Goal: Transaction & Acquisition: Book appointment/travel/reservation

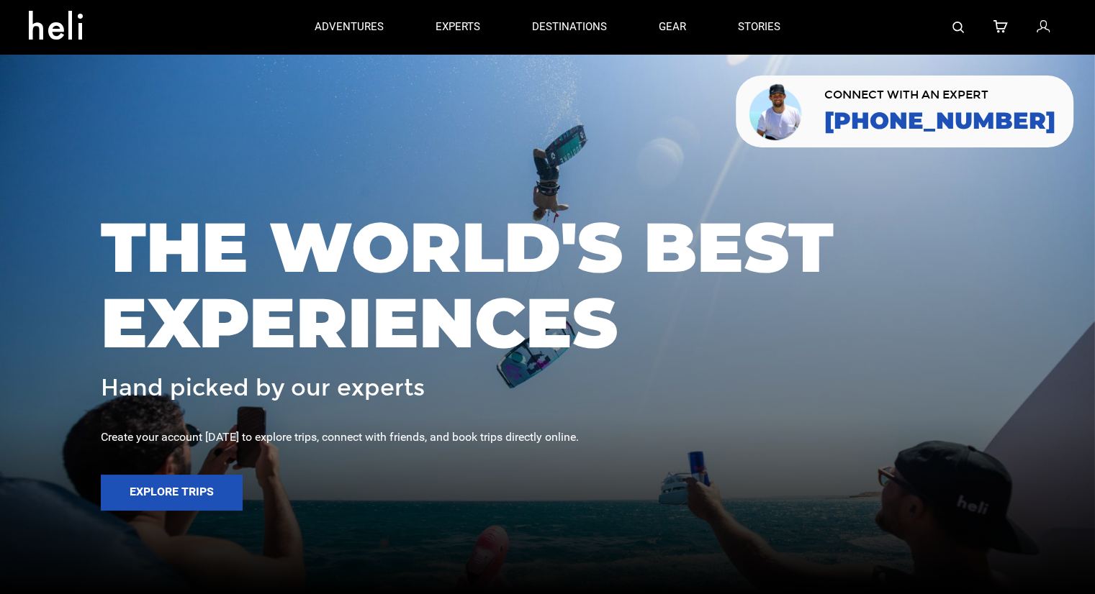
click at [959, 30] on img at bounding box center [958, 28] width 12 height 12
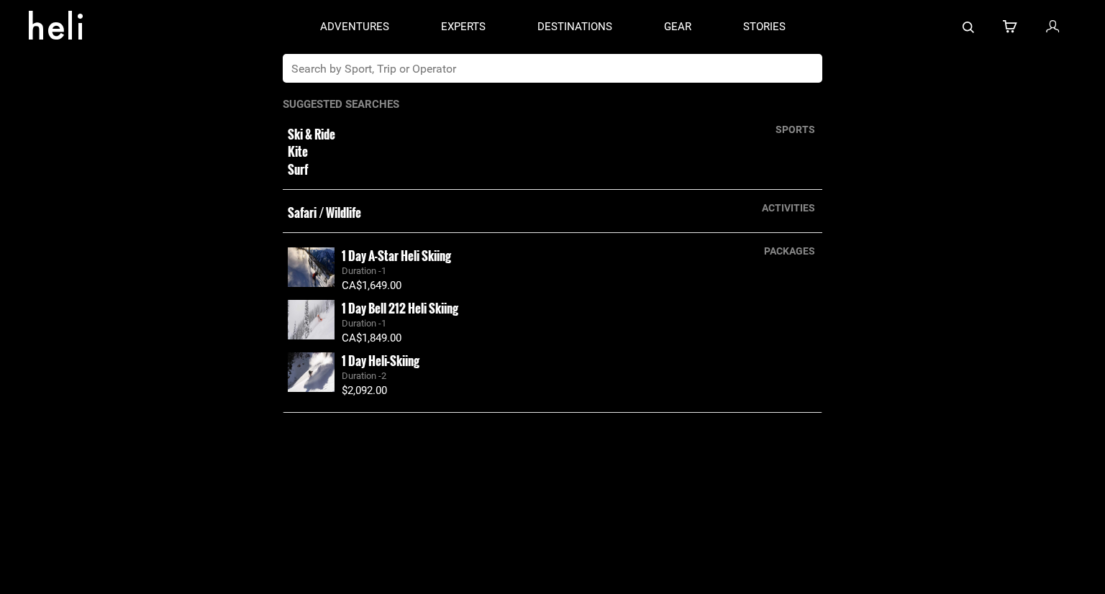
click at [669, 72] on input "text" at bounding box center [538, 68] width 510 height 29
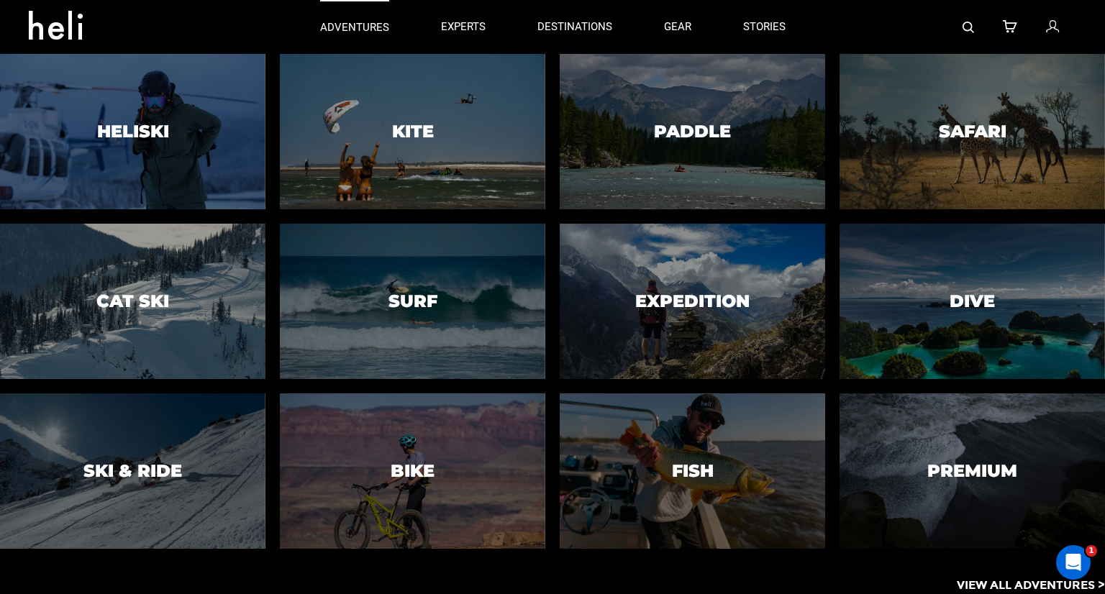
click at [361, 27] on p "adventures" at bounding box center [354, 27] width 69 height 15
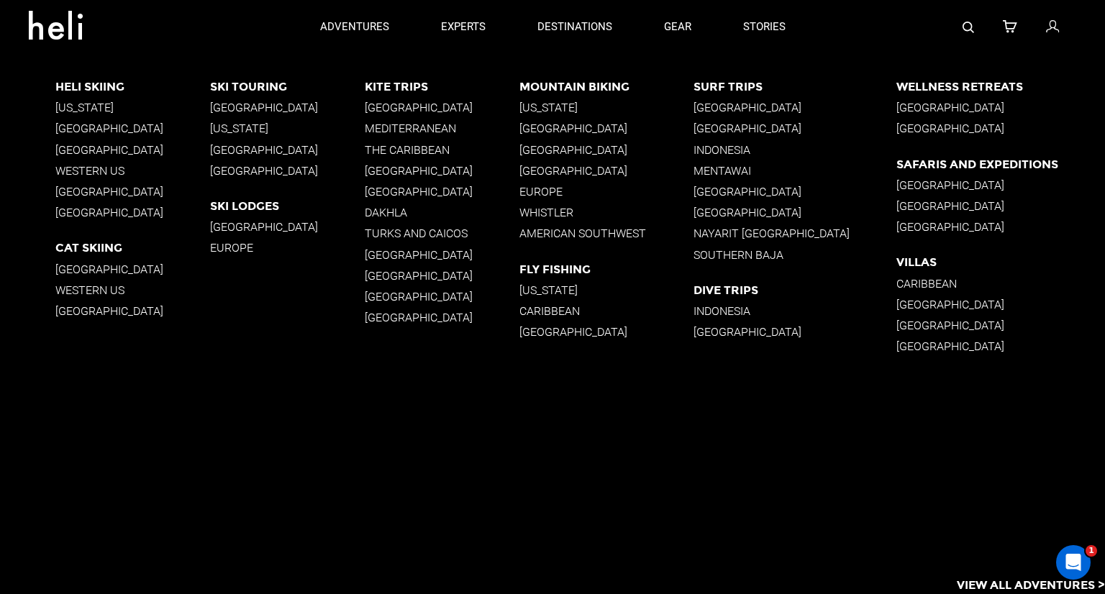
click at [227, 102] on p "[GEOGRAPHIC_DATA]" at bounding box center [287, 108] width 155 height 14
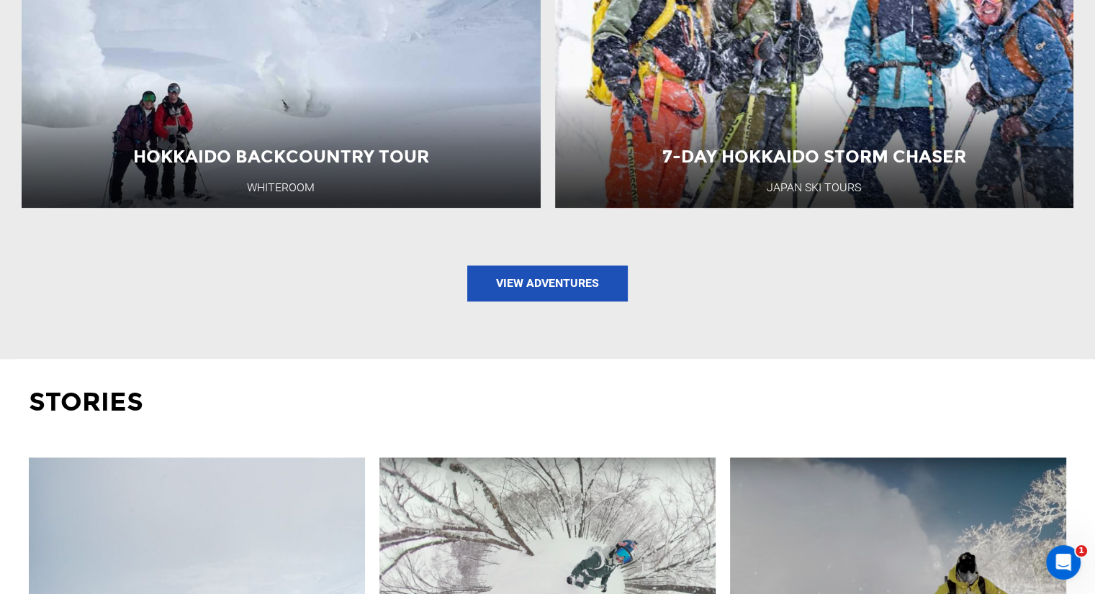
scroll to position [1655, 0]
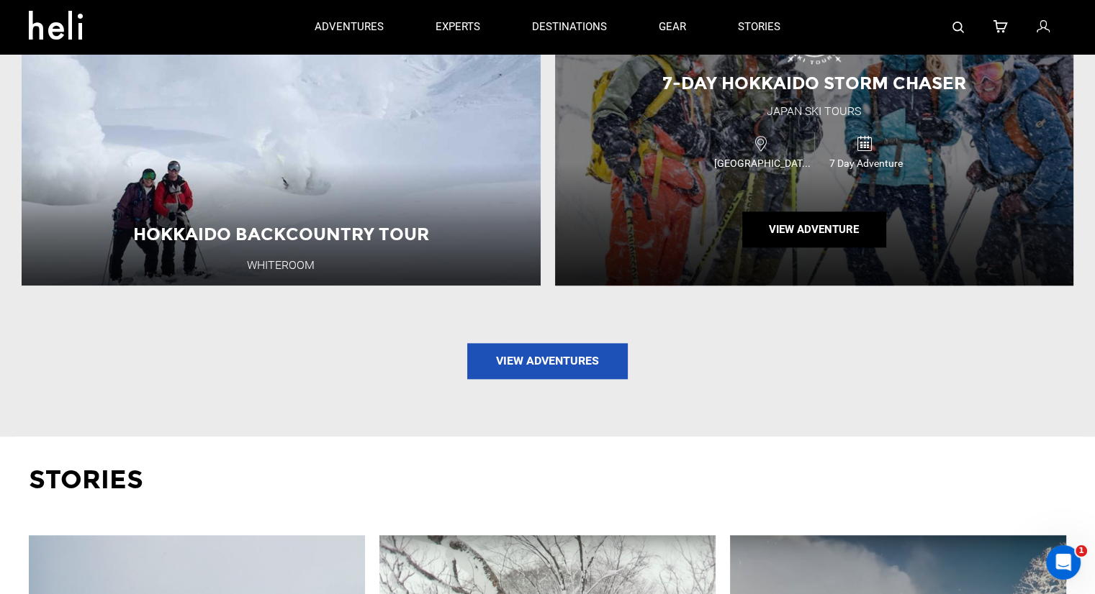
click at [737, 112] on div "7-Day Hokkaido Storm Chaser Japan Ski Tours Japan 7 Day Adventure View Adventure" at bounding box center [814, 132] width 519 height 307
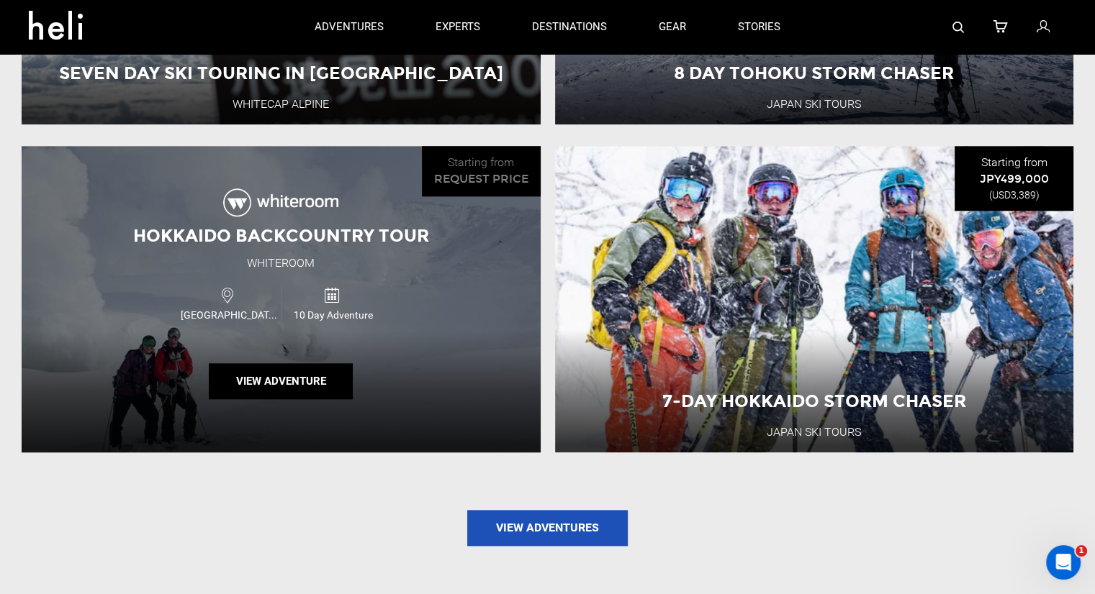
scroll to position [1464, 0]
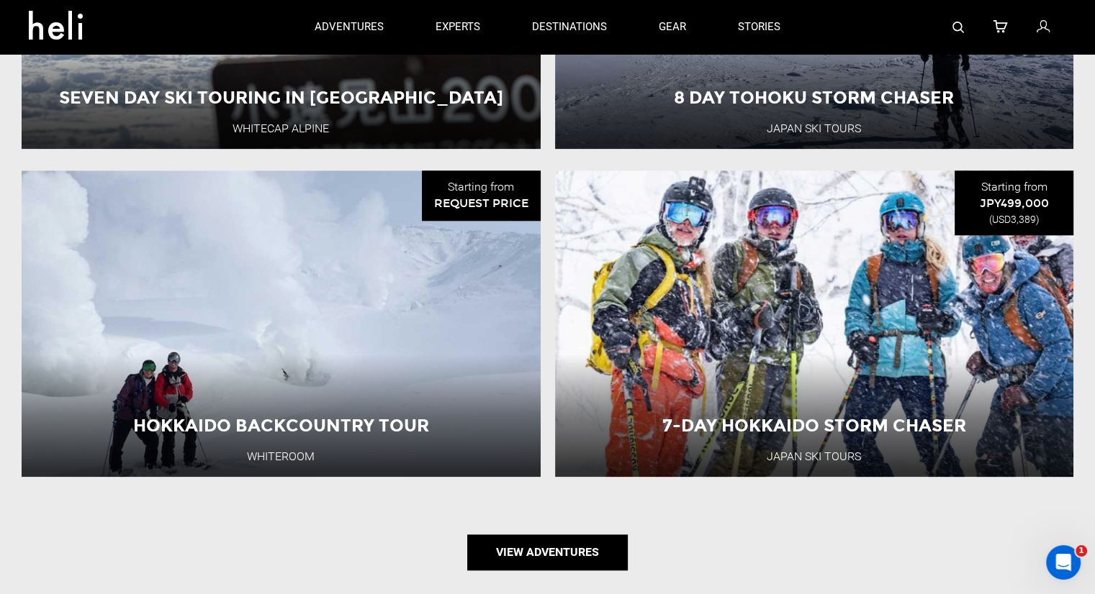
click at [517, 538] on link "View Adventures" at bounding box center [547, 553] width 160 height 36
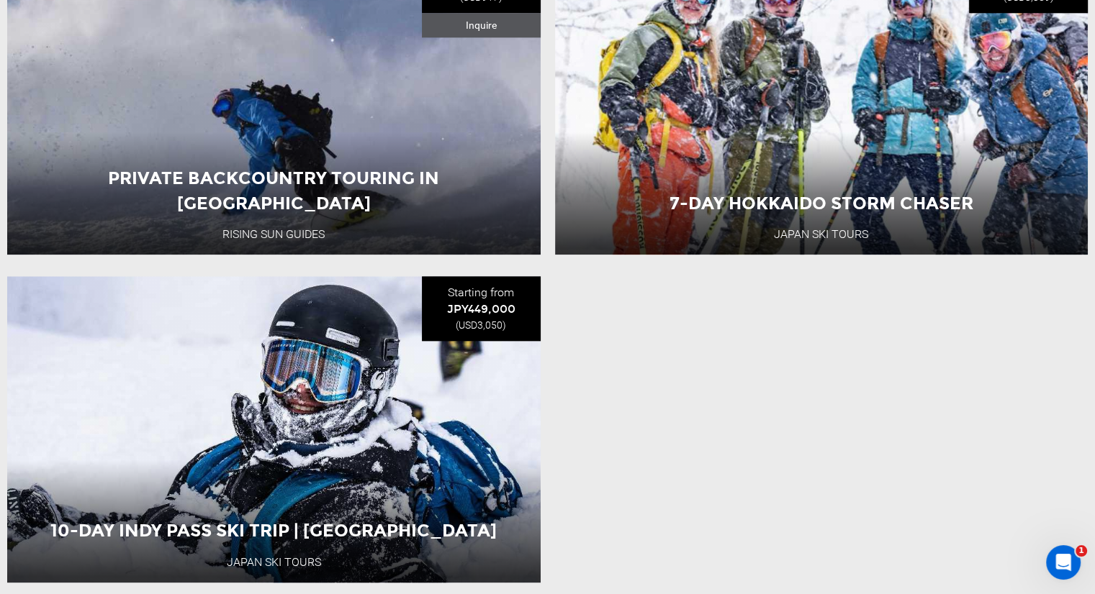
scroll to position [1655, 0]
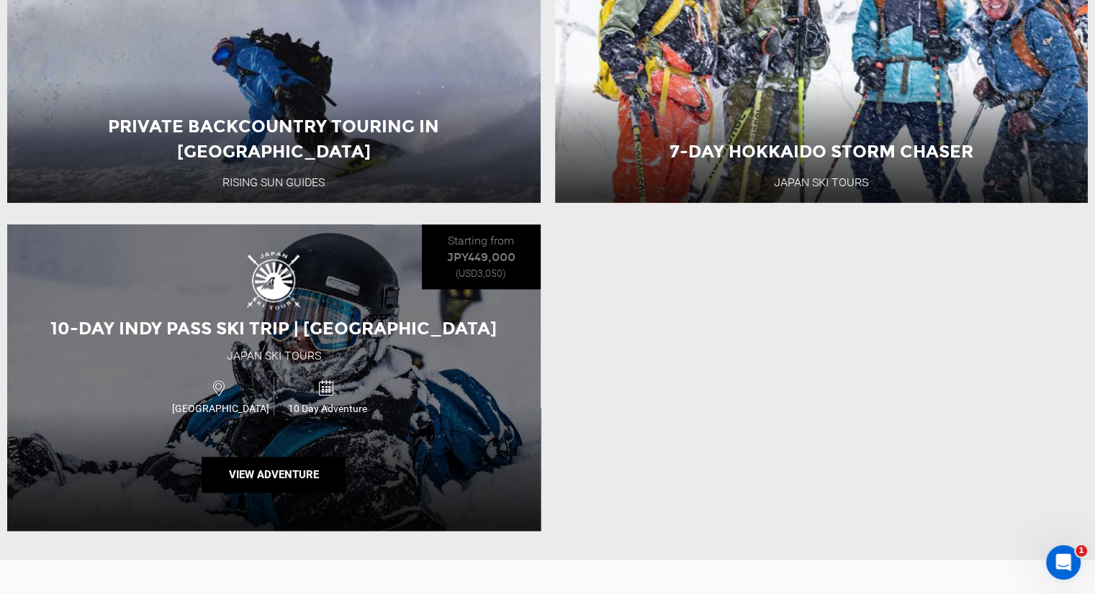
click at [127, 293] on div "10-Day Indy Pass Ski Trip | Hokkaido Japan Ski Tours Japan 10 Day Adventure Vie…" at bounding box center [273, 378] width 533 height 307
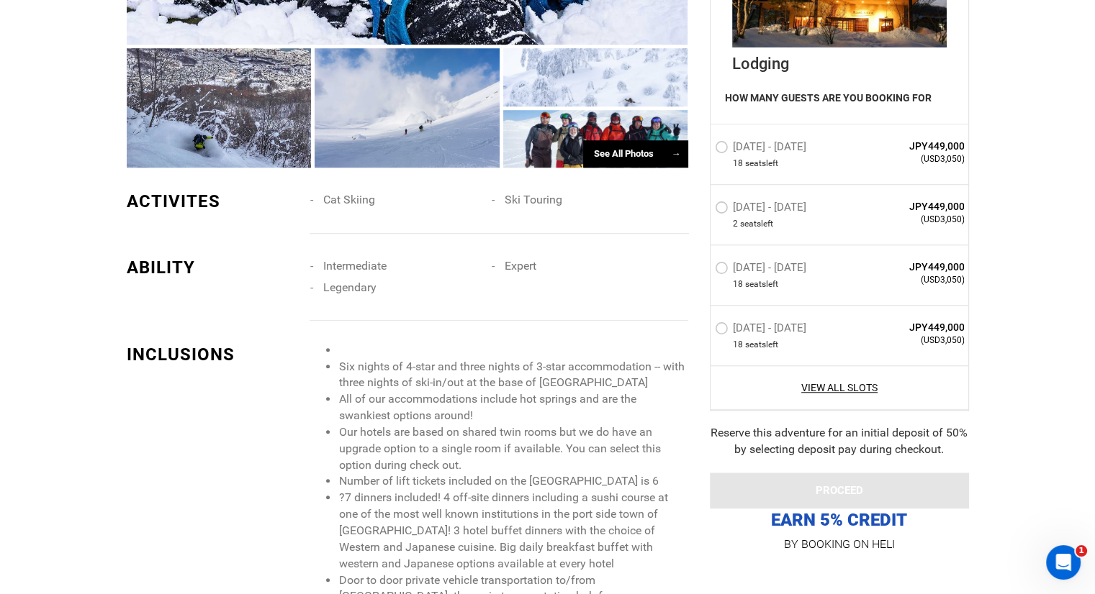
scroll to position [1295, 0]
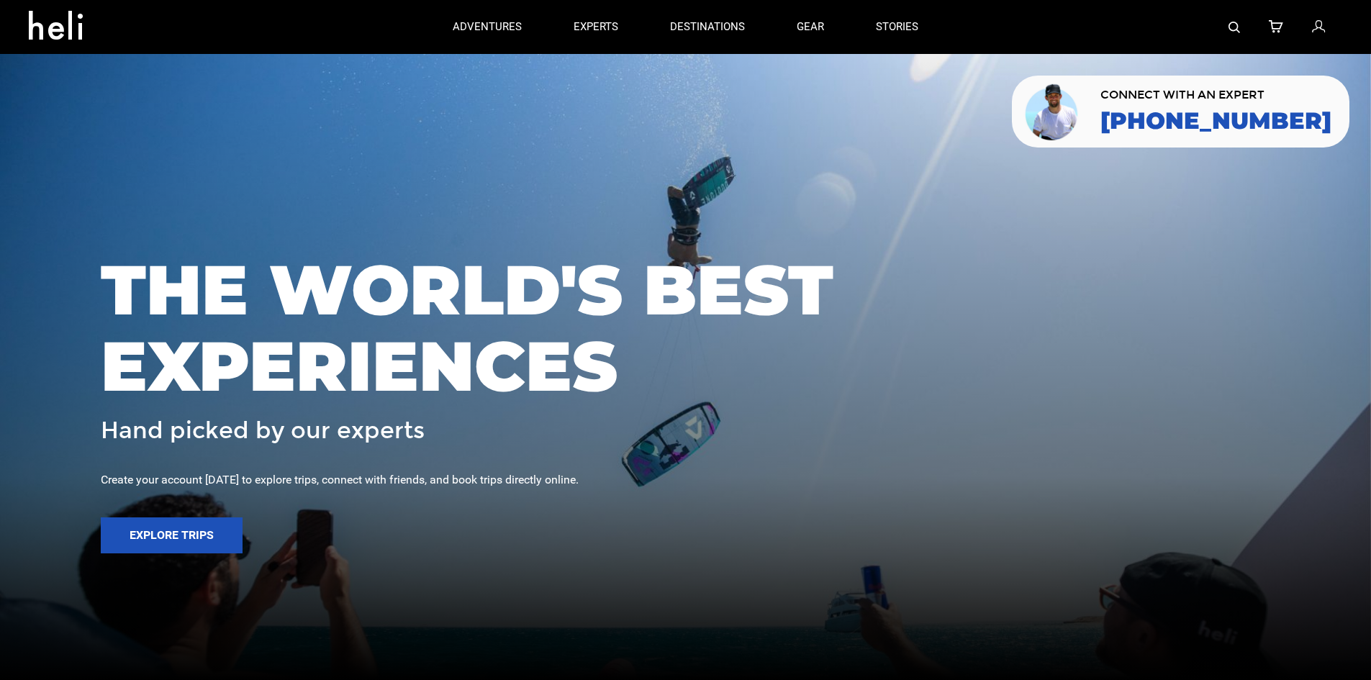
click at [1241, 32] on div at bounding box center [1143, 27] width 398 height 54
click at [1238, 32] on img at bounding box center [1234, 28] width 12 height 12
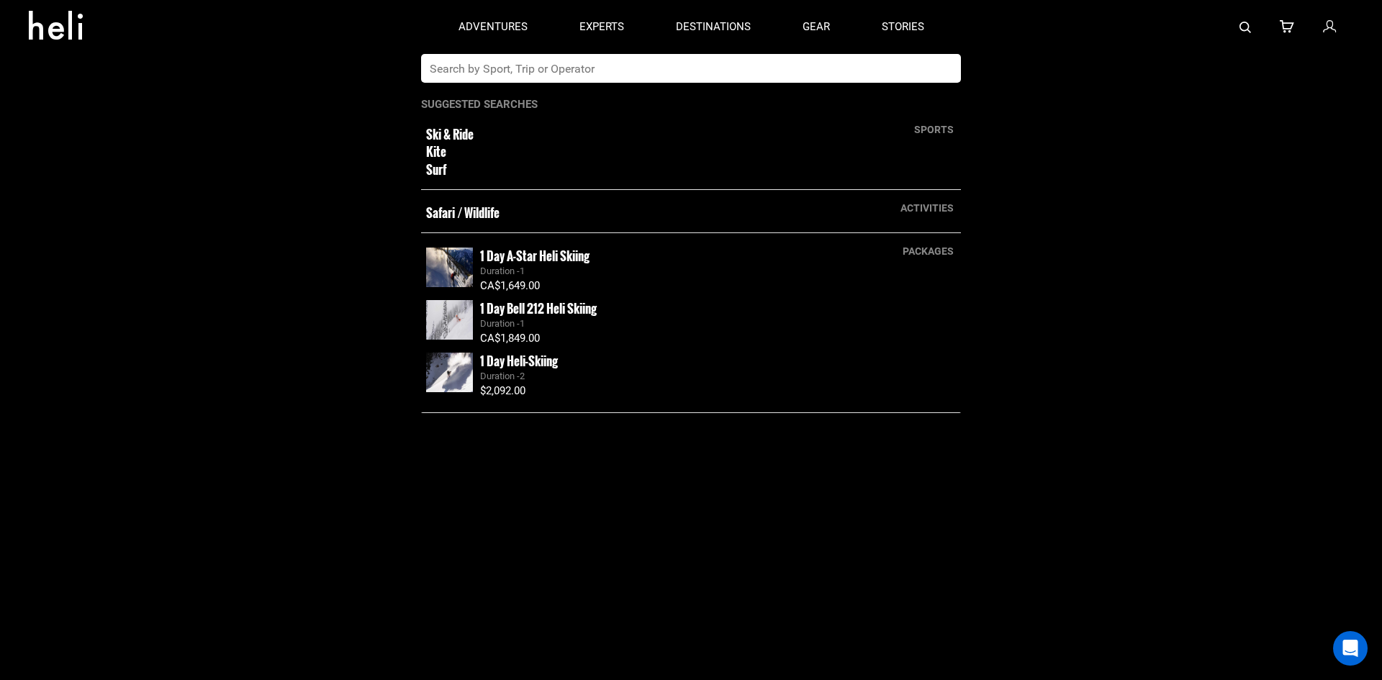
click at [591, 58] on input "text" at bounding box center [676, 68] width 510 height 29
type input "nevado"
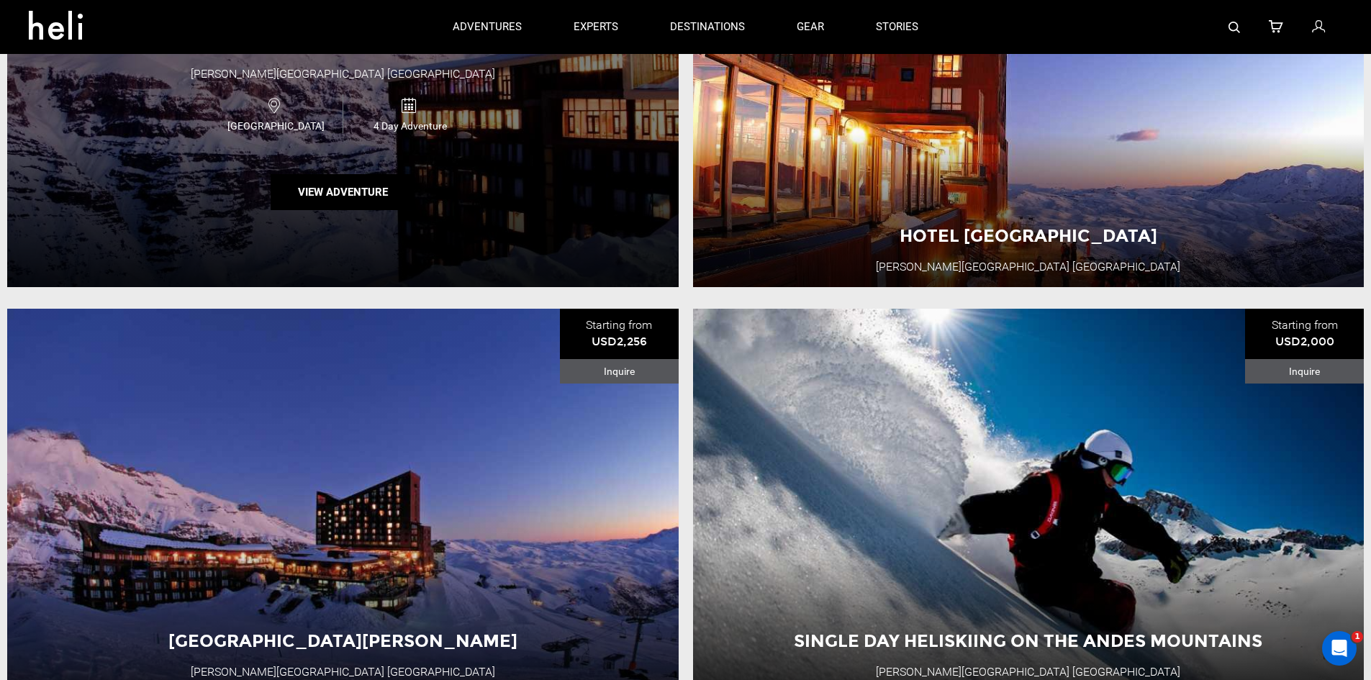
scroll to position [288, 0]
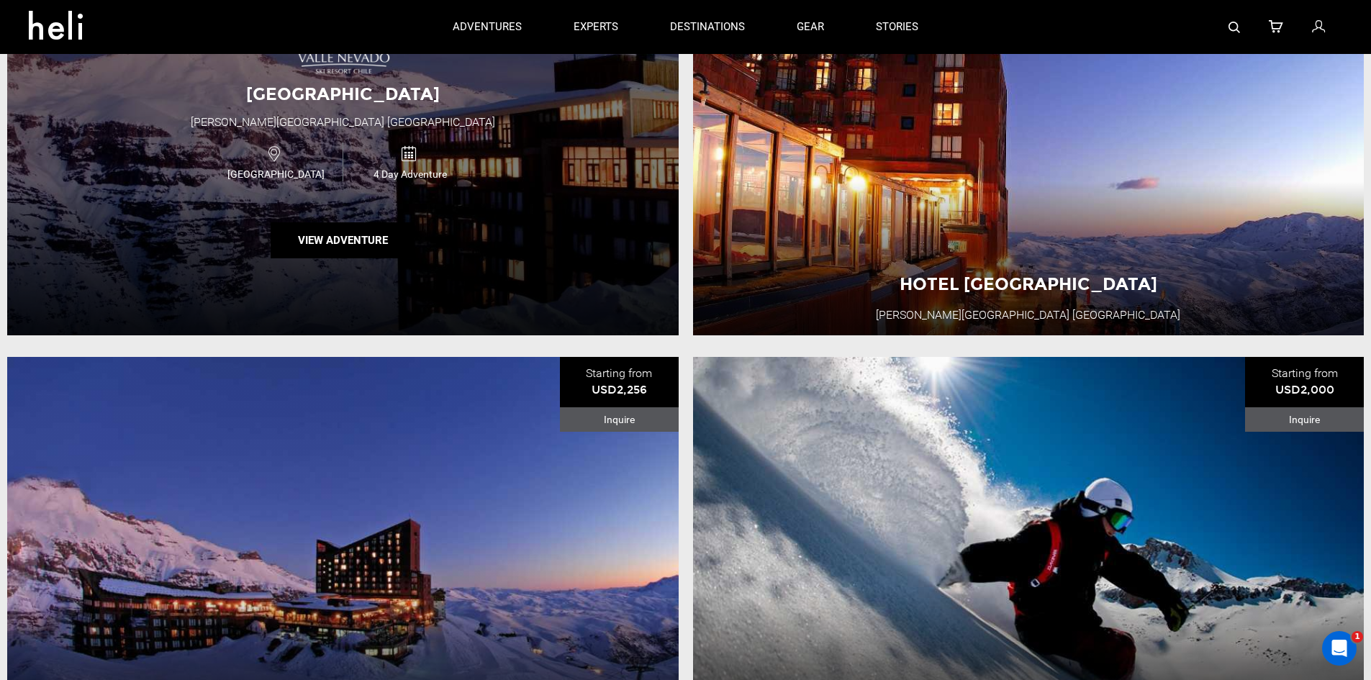
click at [152, 131] on div "Hotel [GEOGRAPHIC_DATA][PERSON_NAME] [GEOGRAPHIC_DATA] [GEOGRAPHIC_DATA] 4 Day …" at bounding box center [342, 143] width 671 height 384
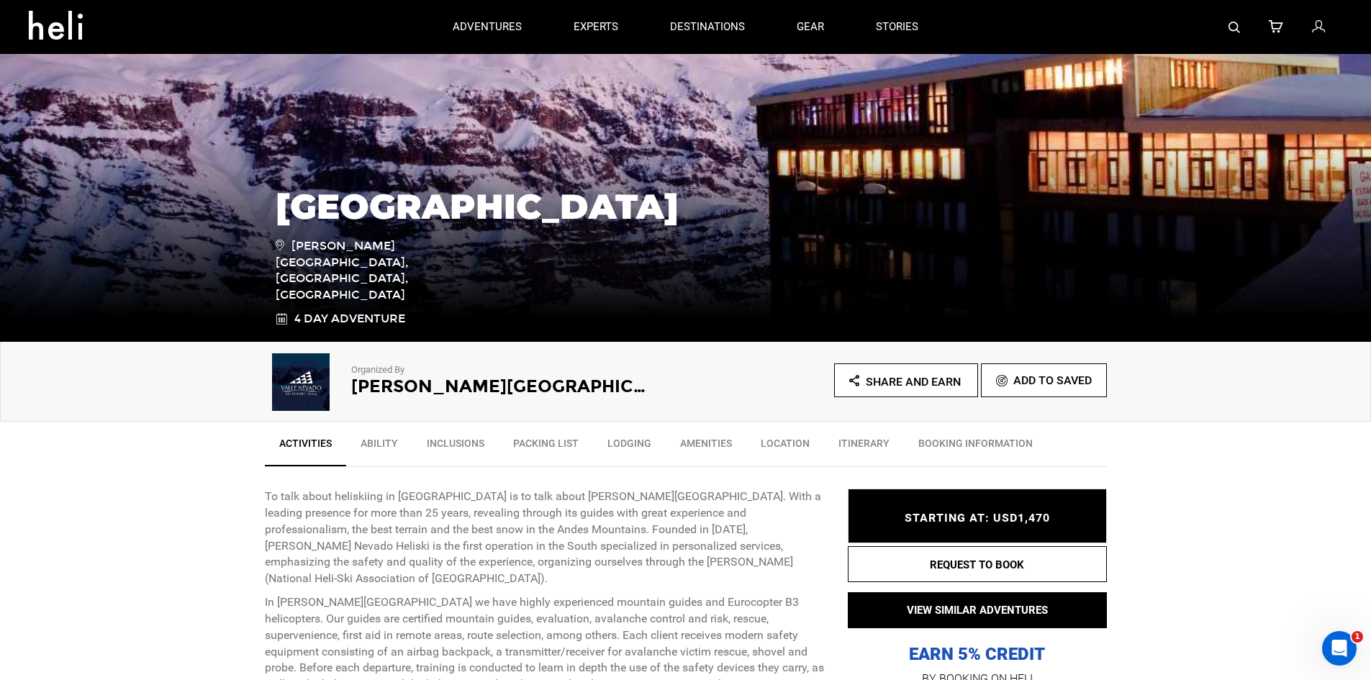
scroll to position [144, 0]
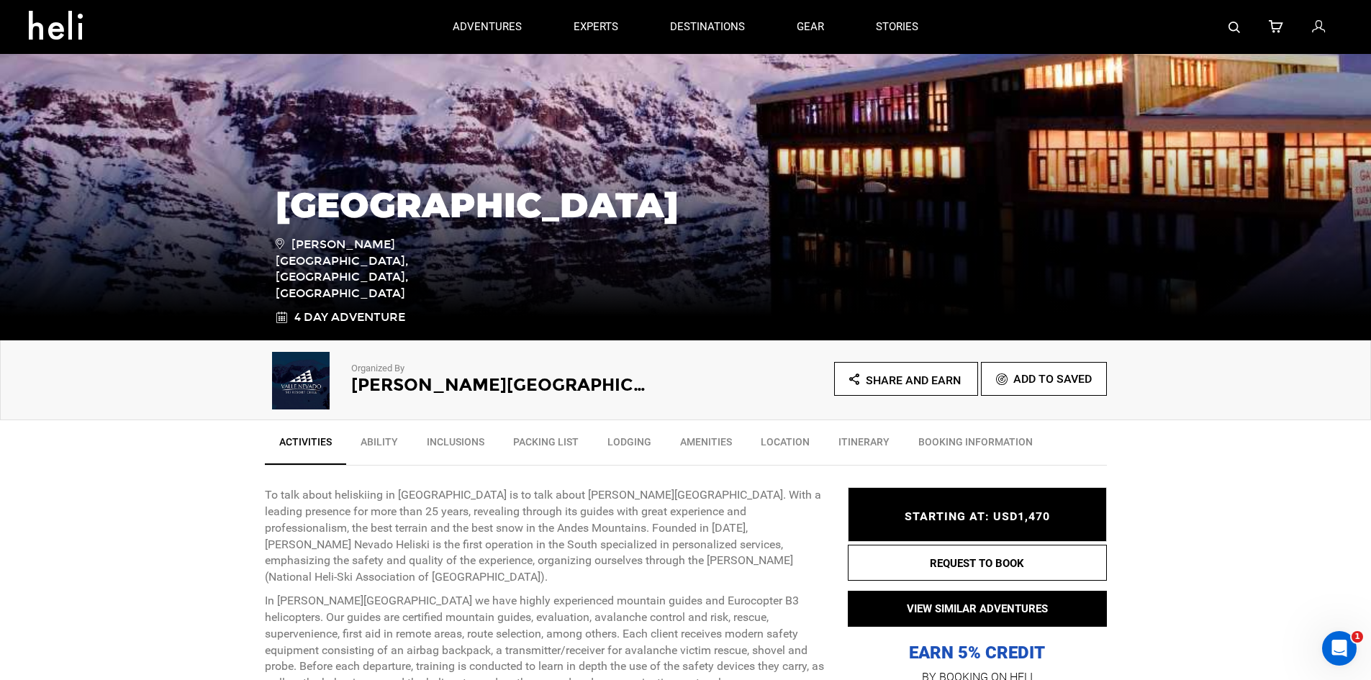
type input "nevado"
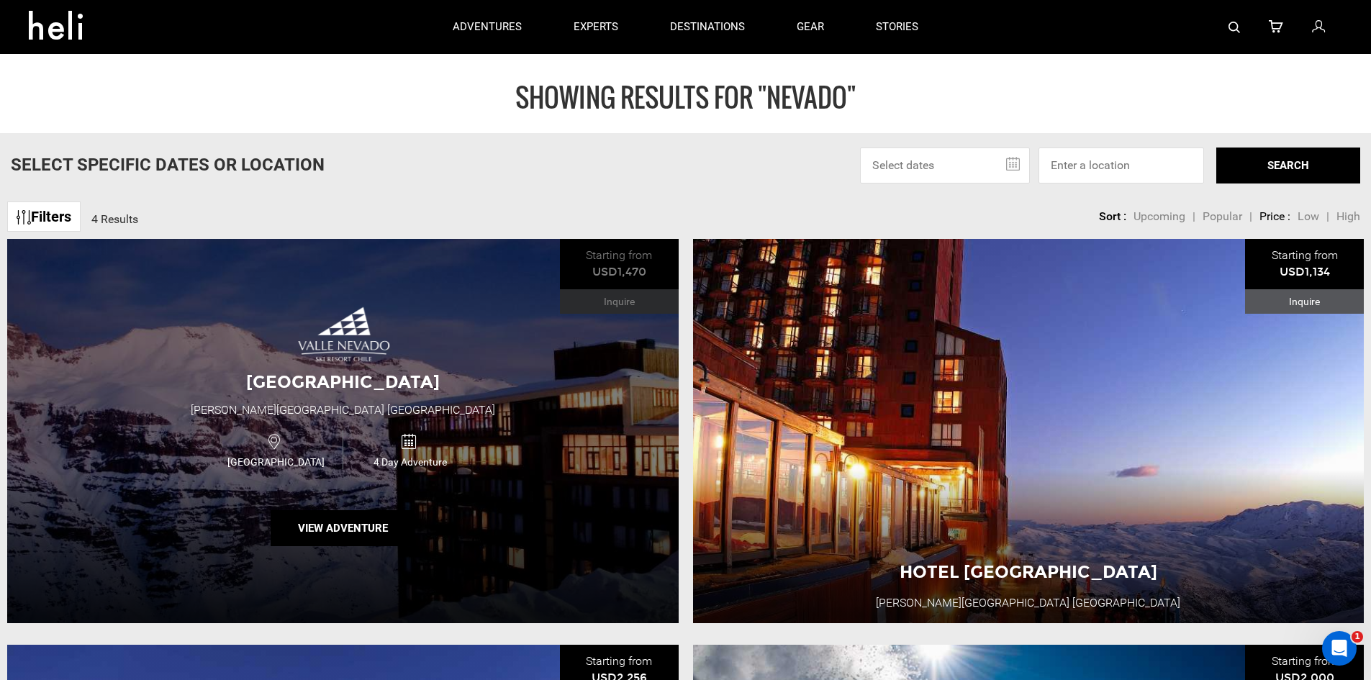
click at [423, 335] on div "Hotel [GEOGRAPHIC_DATA][PERSON_NAME] [GEOGRAPHIC_DATA] [GEOGRAPHIC_DATA] 4 Day …" at bounding box center [342, 431] width 671 height 384
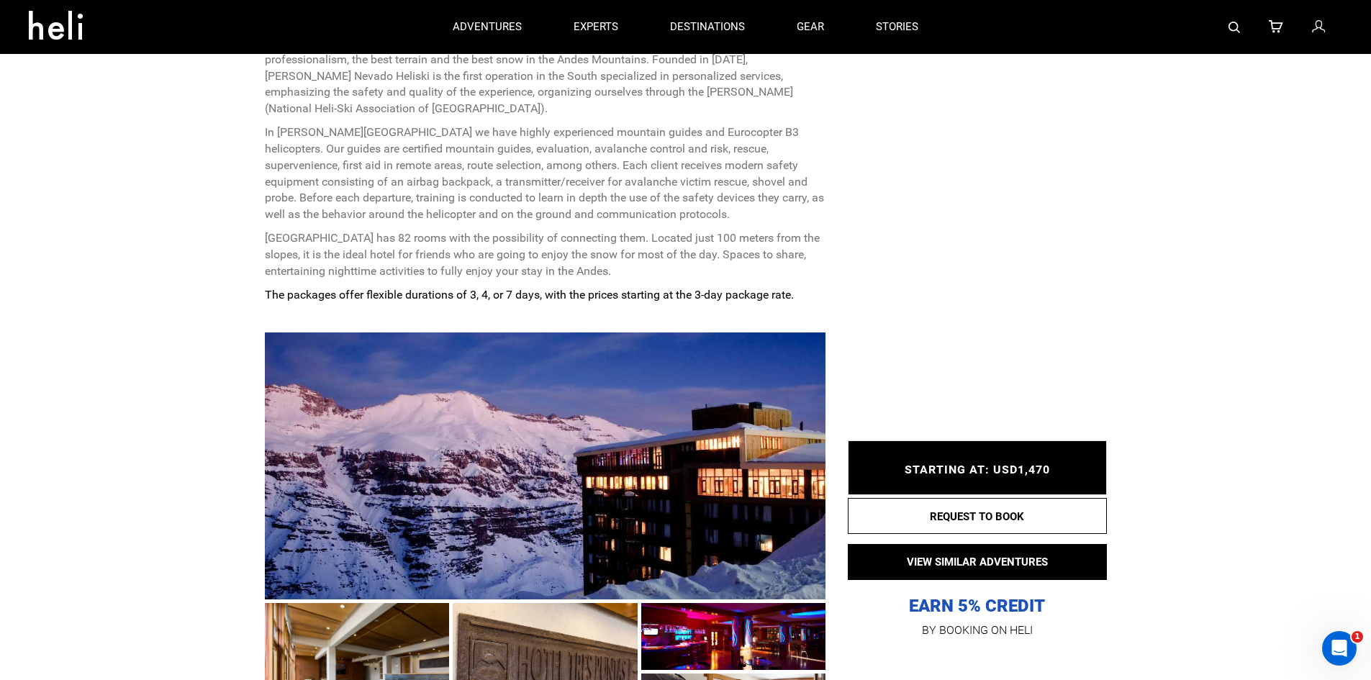
scroll to position [576, 0]
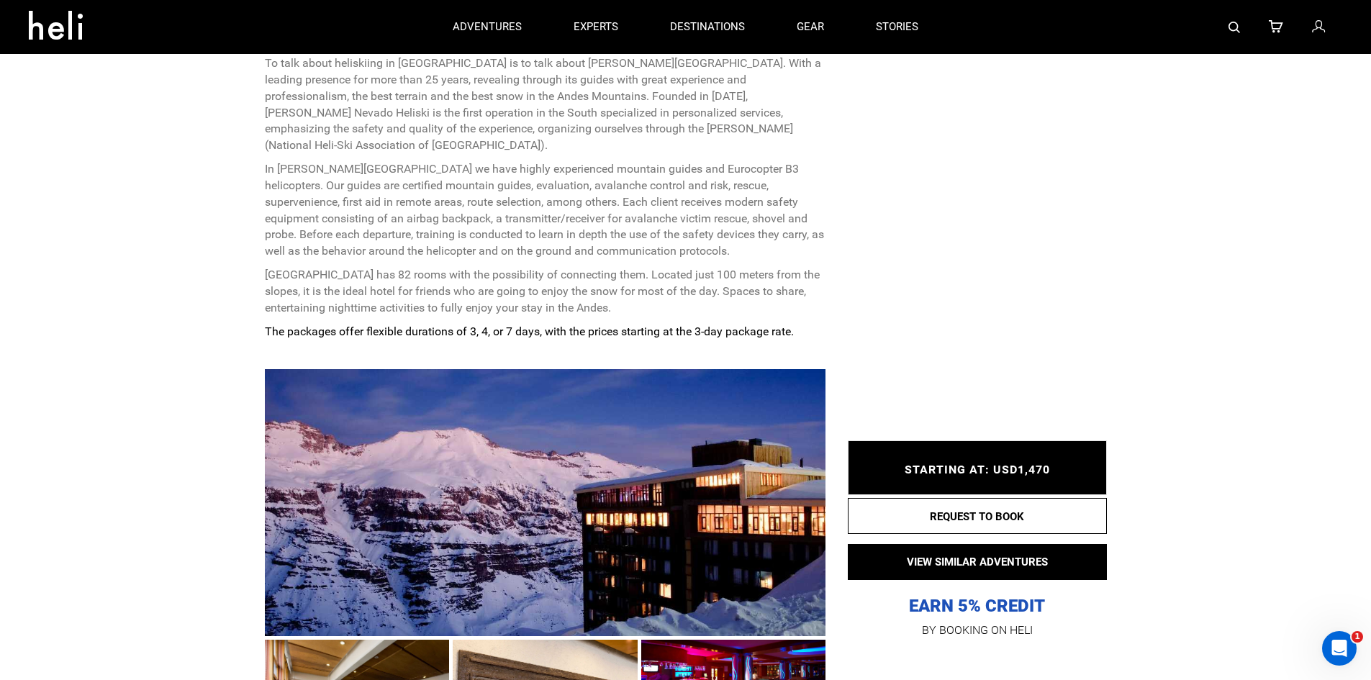
click at [589, 492] on div at bounding box center [545, 502] width 561 height 267
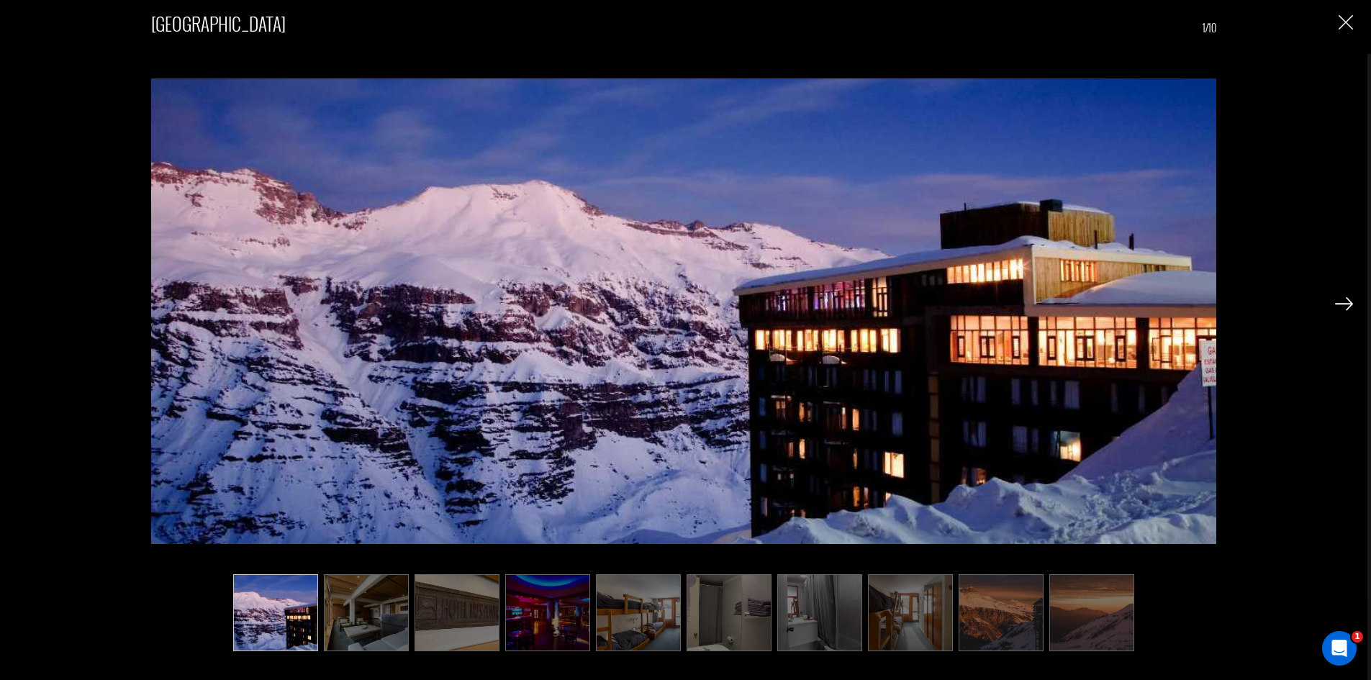
click at [411, 638] on ul at bounding box center [683, 612] width 1065 height 77
click at [384, 615] on img at bounding box center [366, 612] width 85 height 77
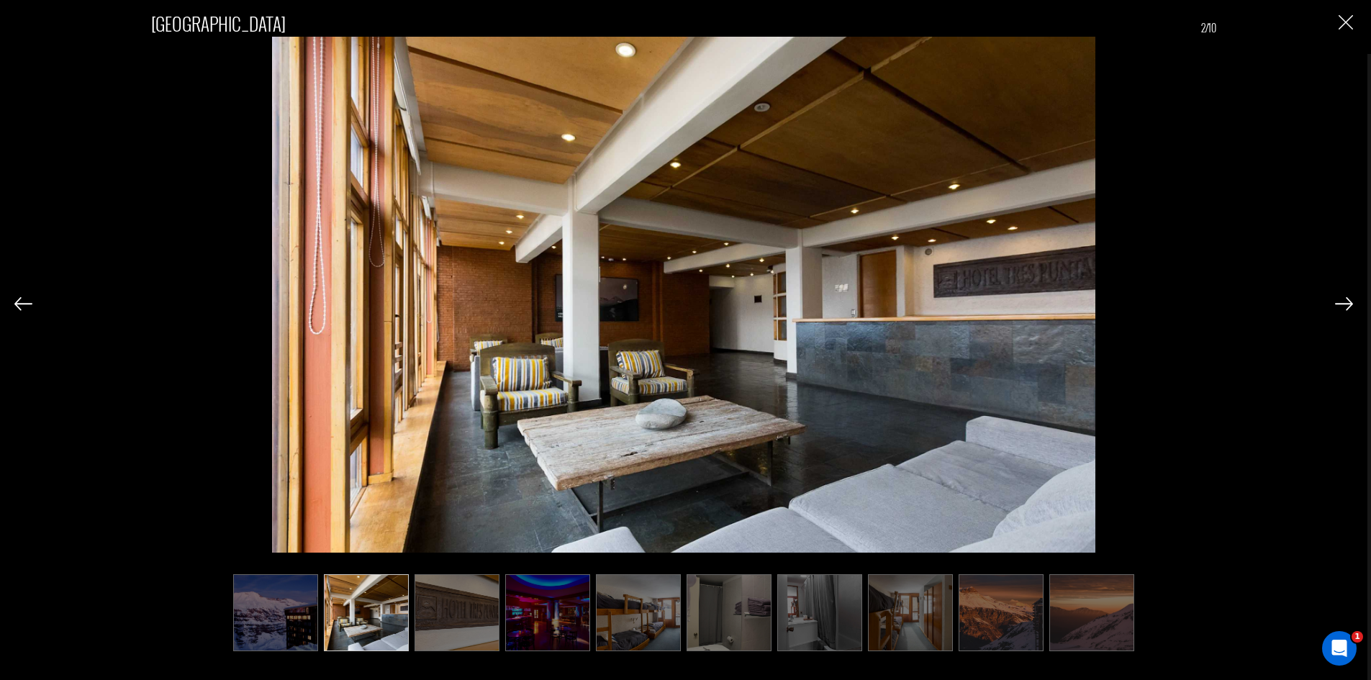
click at [435, 604] on img at bounding box center [456, 612] width 85 height 77
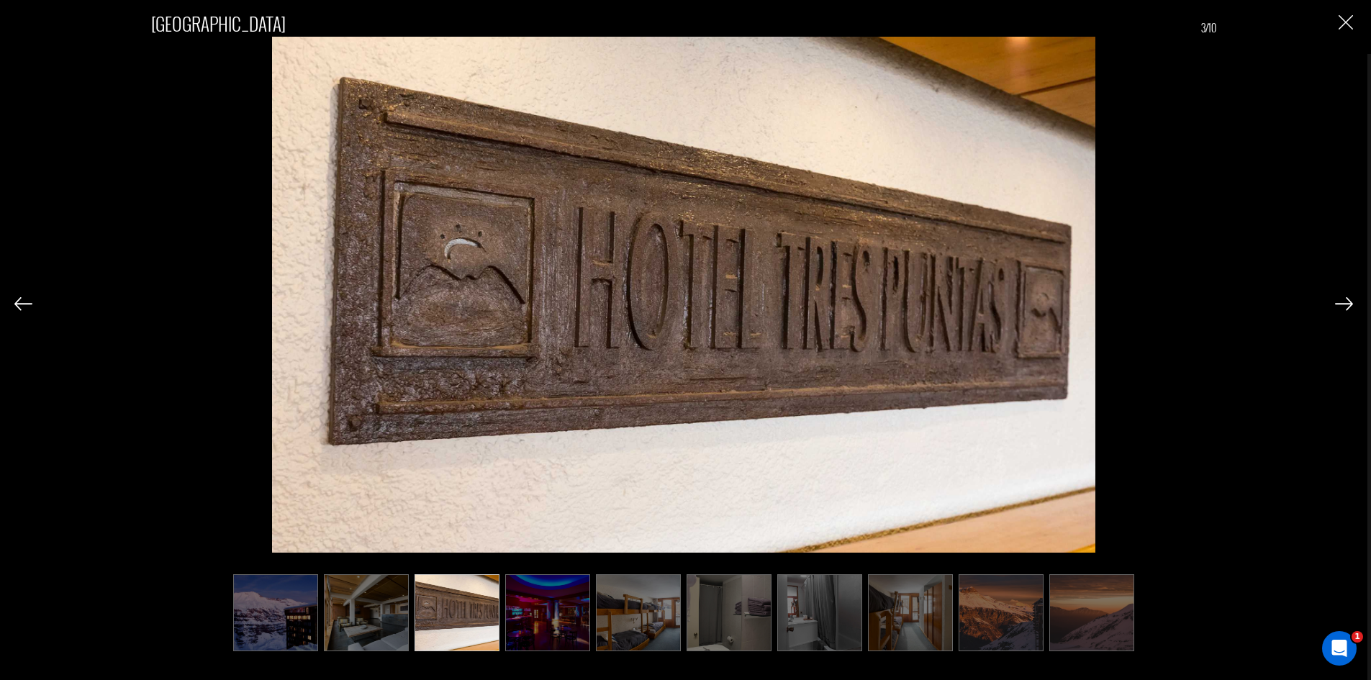
click at [550, 607] on img at bounding box center [547, 612] width 85 height 77
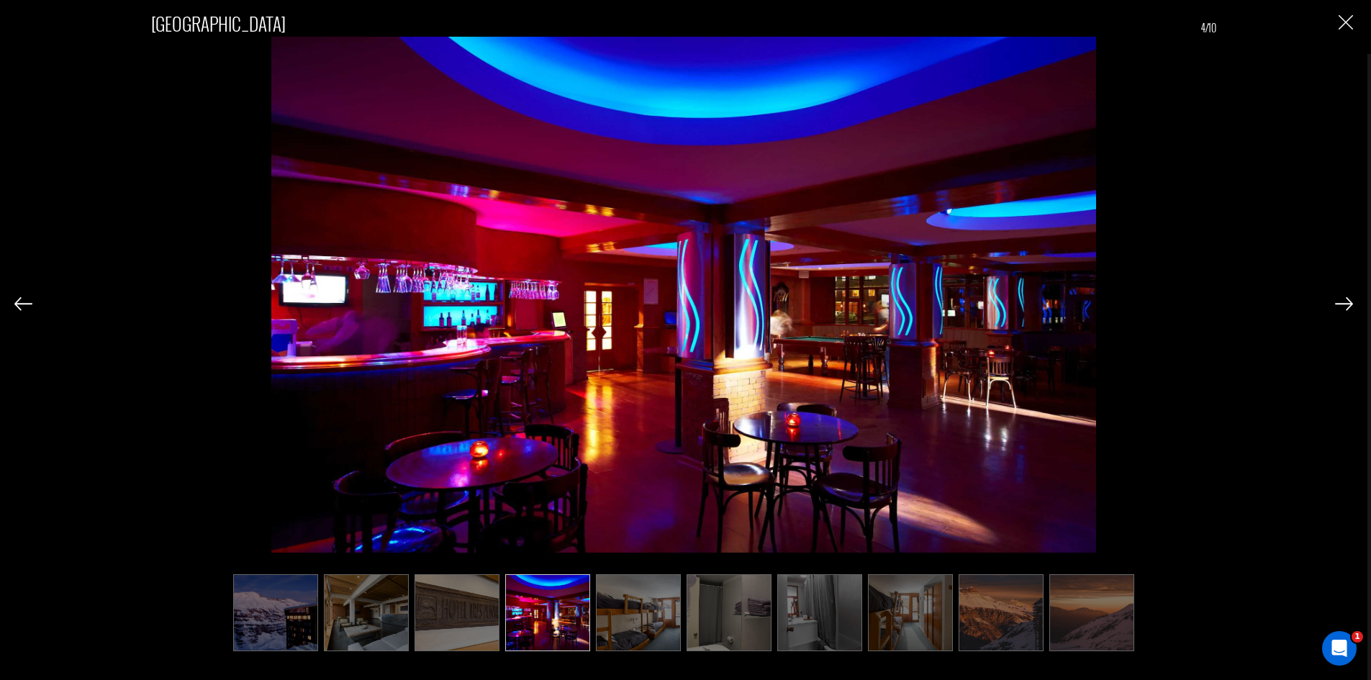
click at [695, 609] on img at bounding box center [729, 612] width 85 height 77
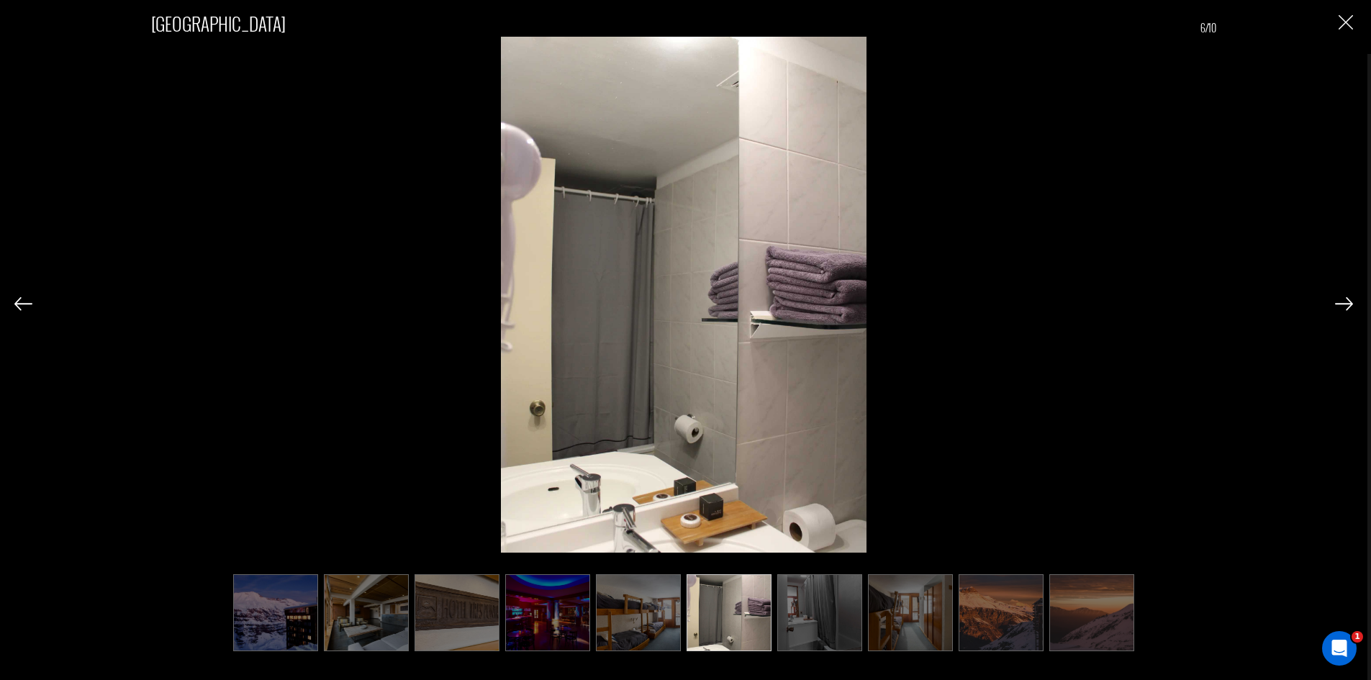
click at [761, 602] on img at bounding box center [729, 612] width 85 height 77
click at [748, 609] on img at bounding box center [729, 612] width 85 height 77
click at [826, 607] on img at bounding box center [819, 612] width 85 height 77
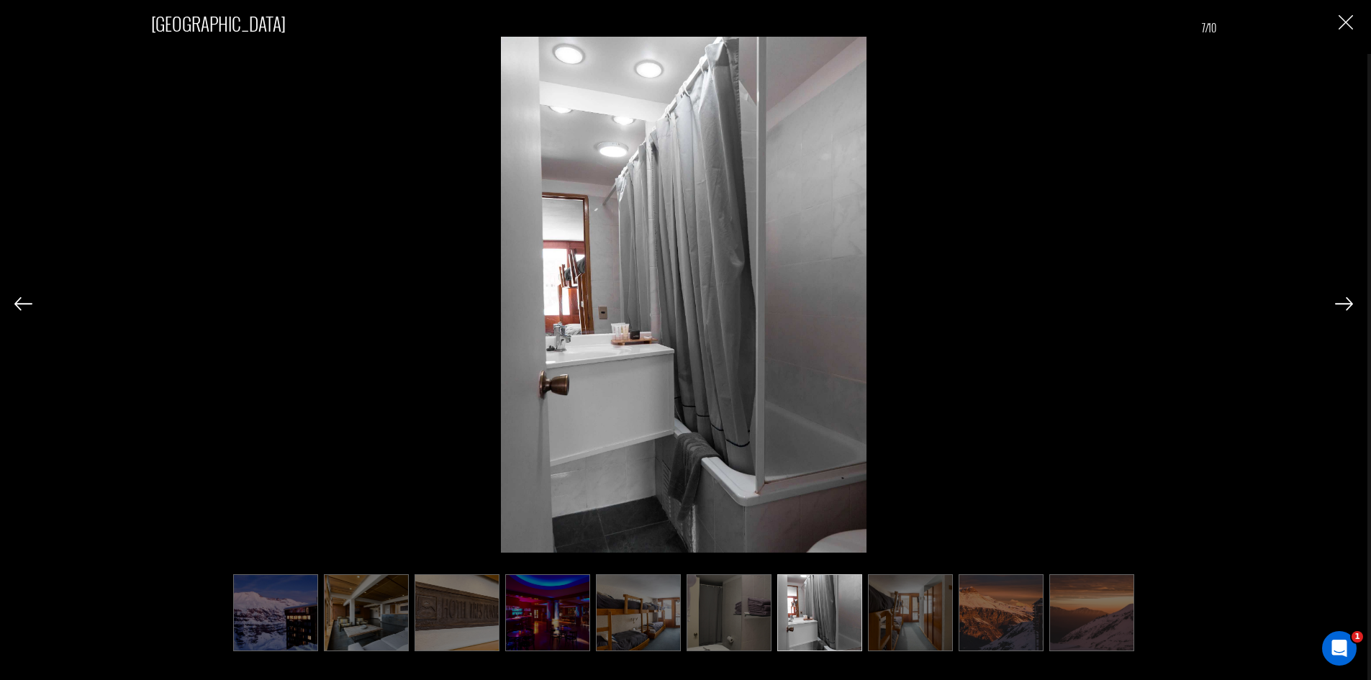
click at [914, 595] on img at bounding box center [910, 612] width 85 height 77
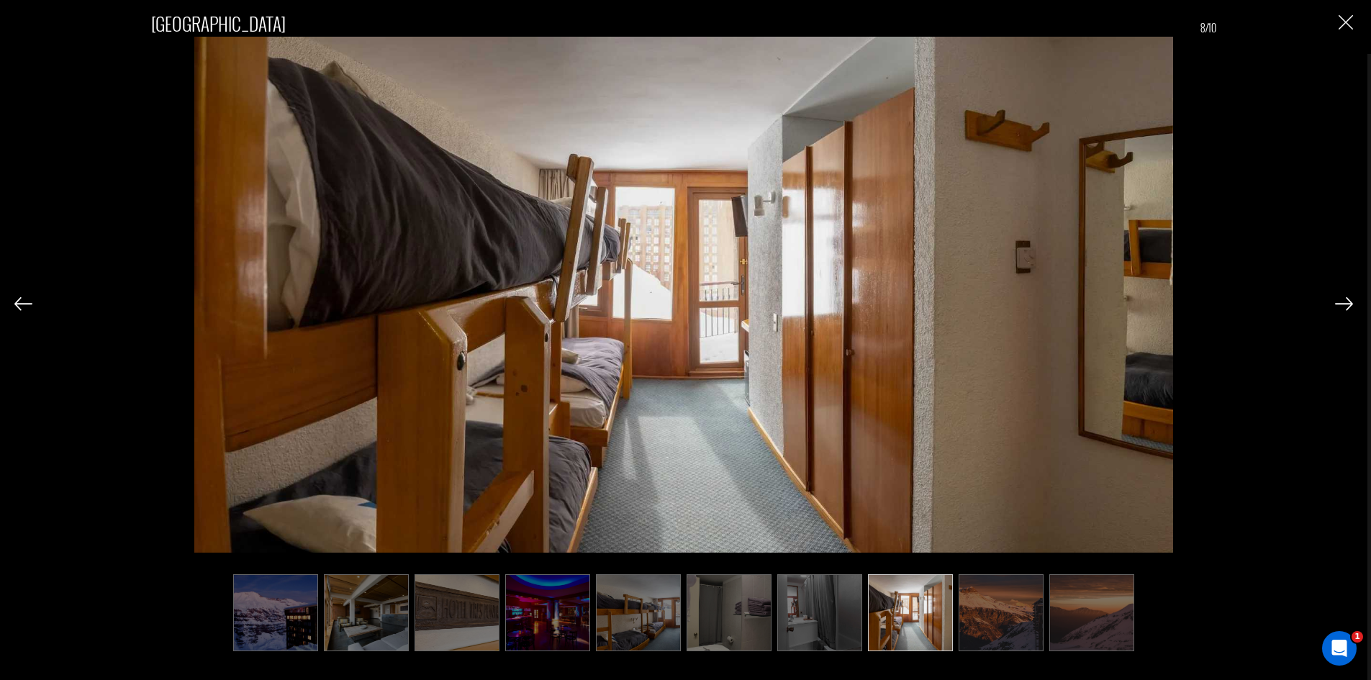
click at [986, 591] on img at bounding box center [1001, 612] width 85 height 77
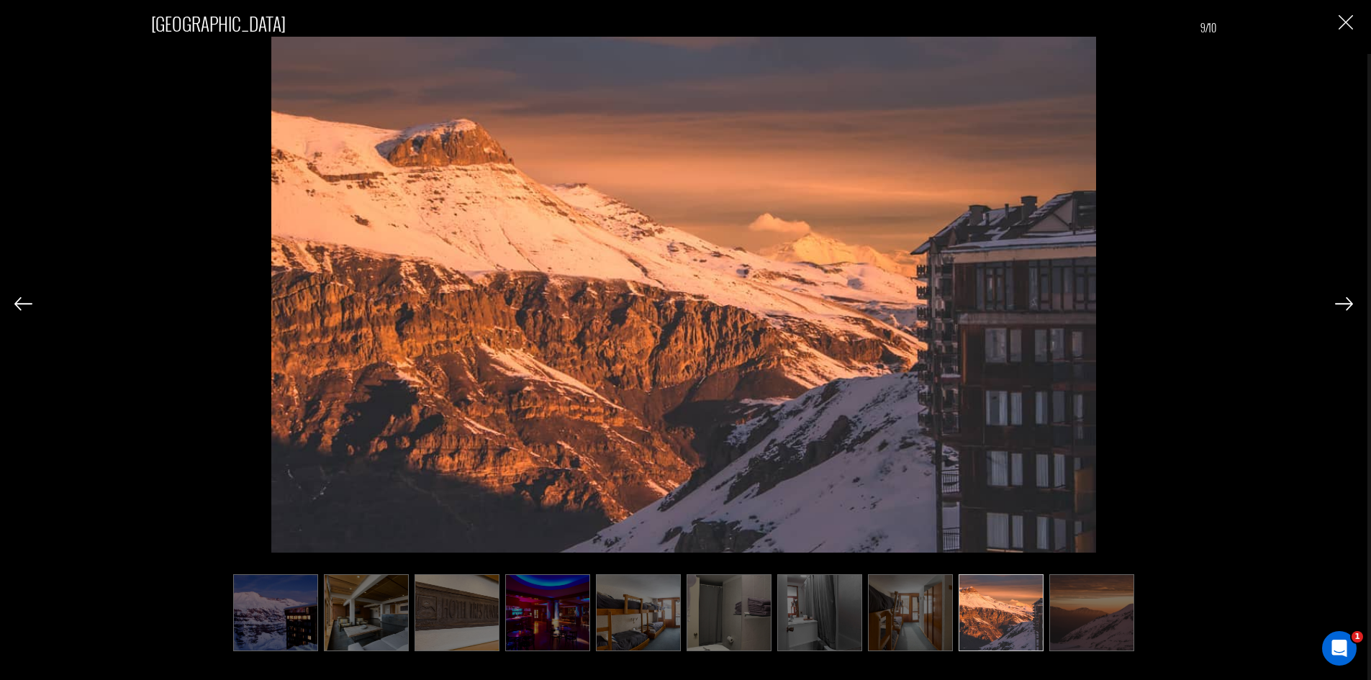
click at [820, 608] on img at bounding box center [819, 612] width 85 height 77
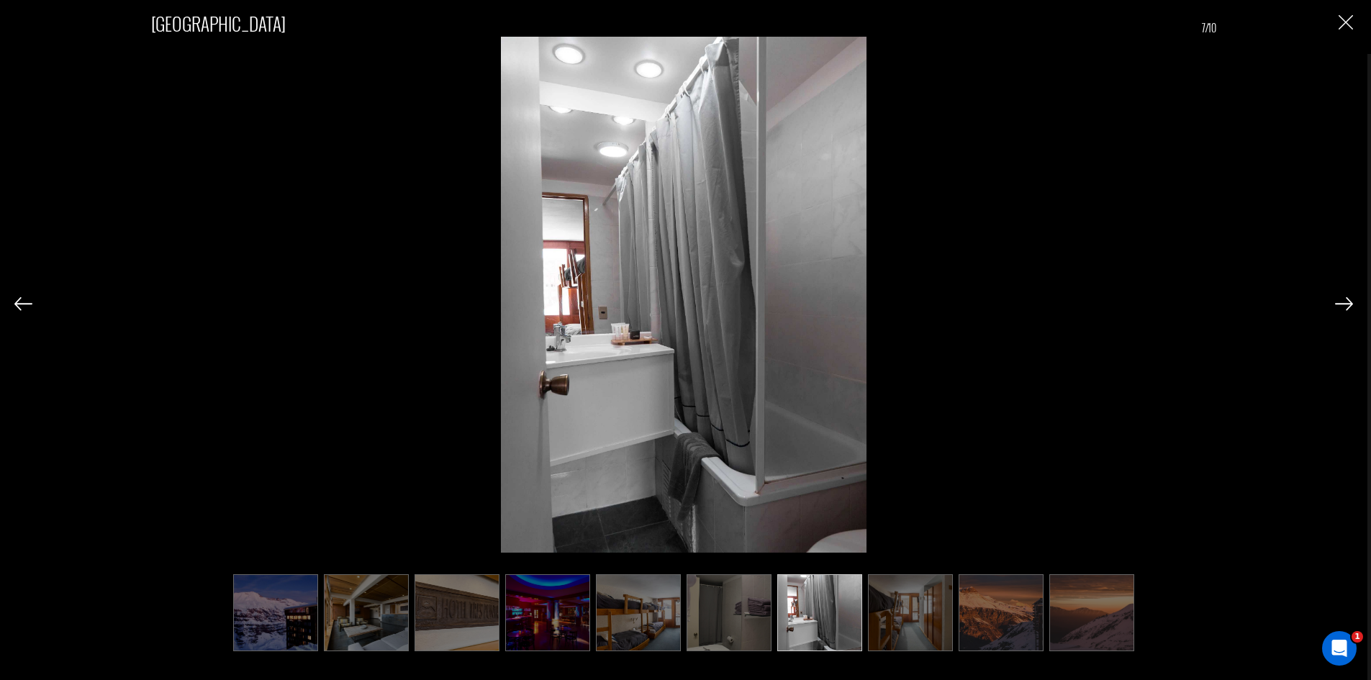
click at [883, 608] on img at bounding box center [910, 612] width 85 height 77
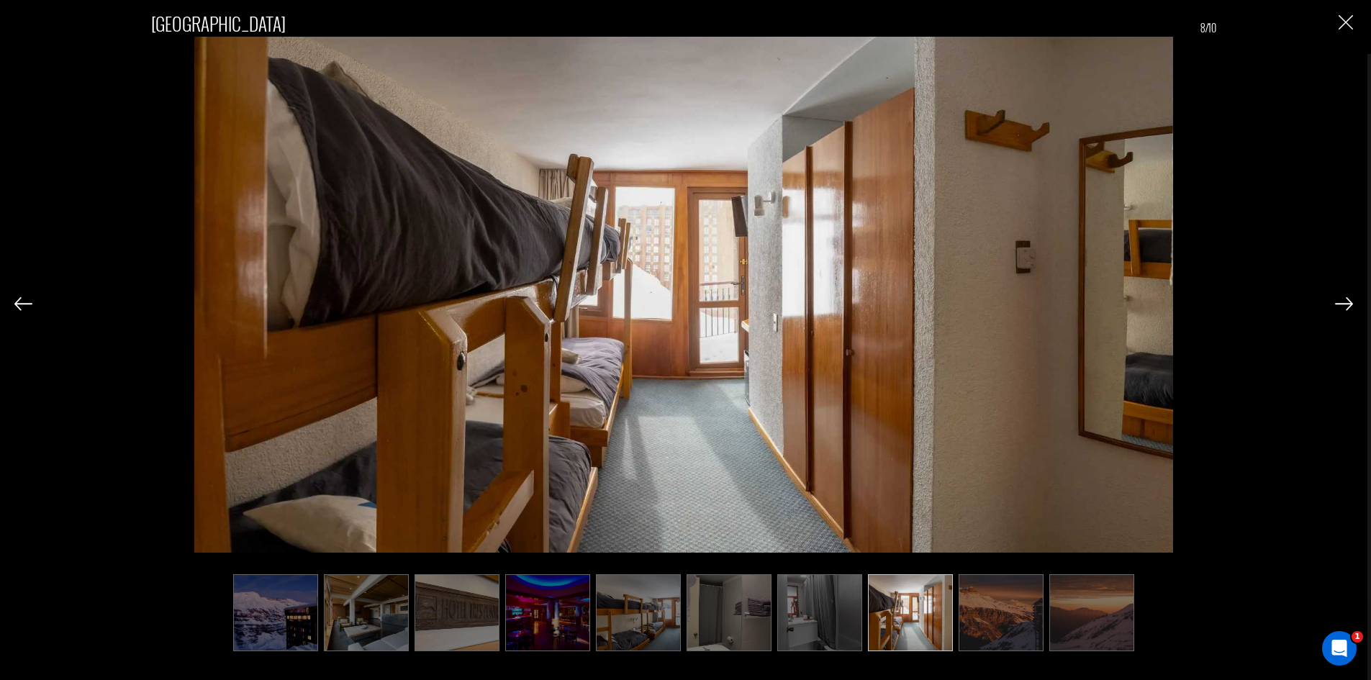
click at [1347, 21] on img "Close" at bounding box center [1345, 22] width 14 height 14
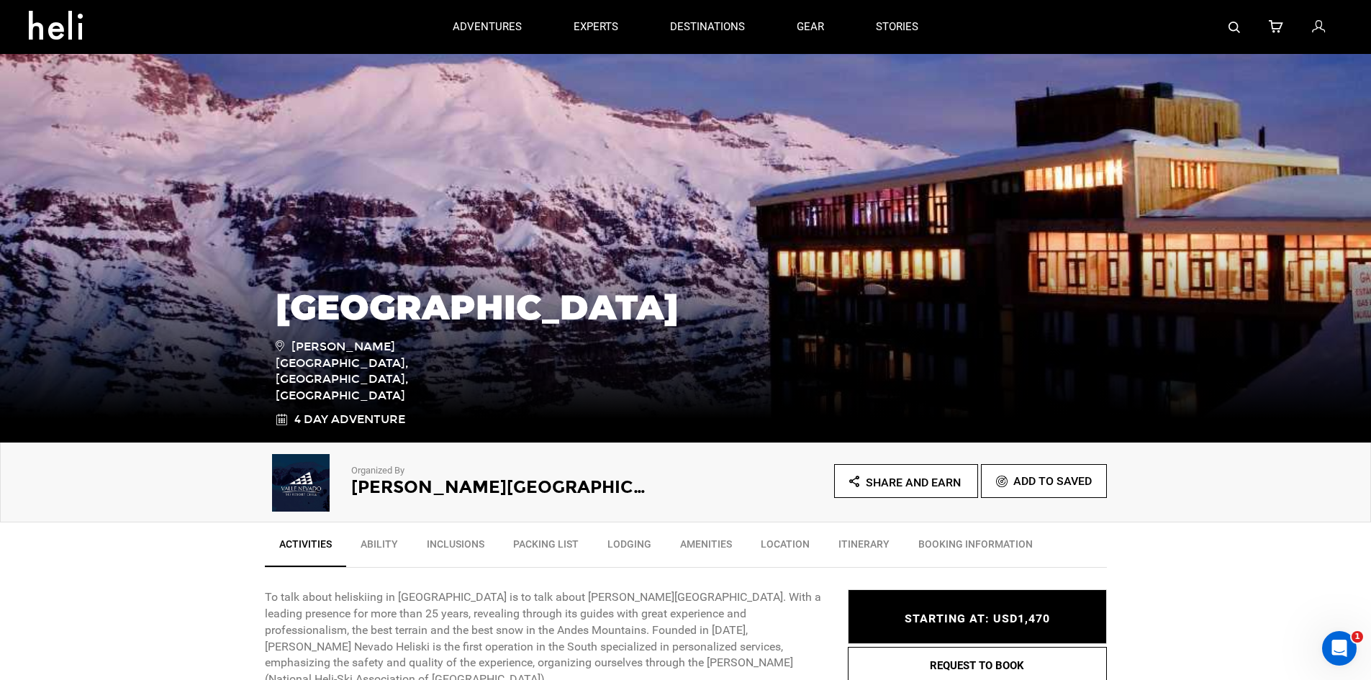
scroll to position [0, 0]
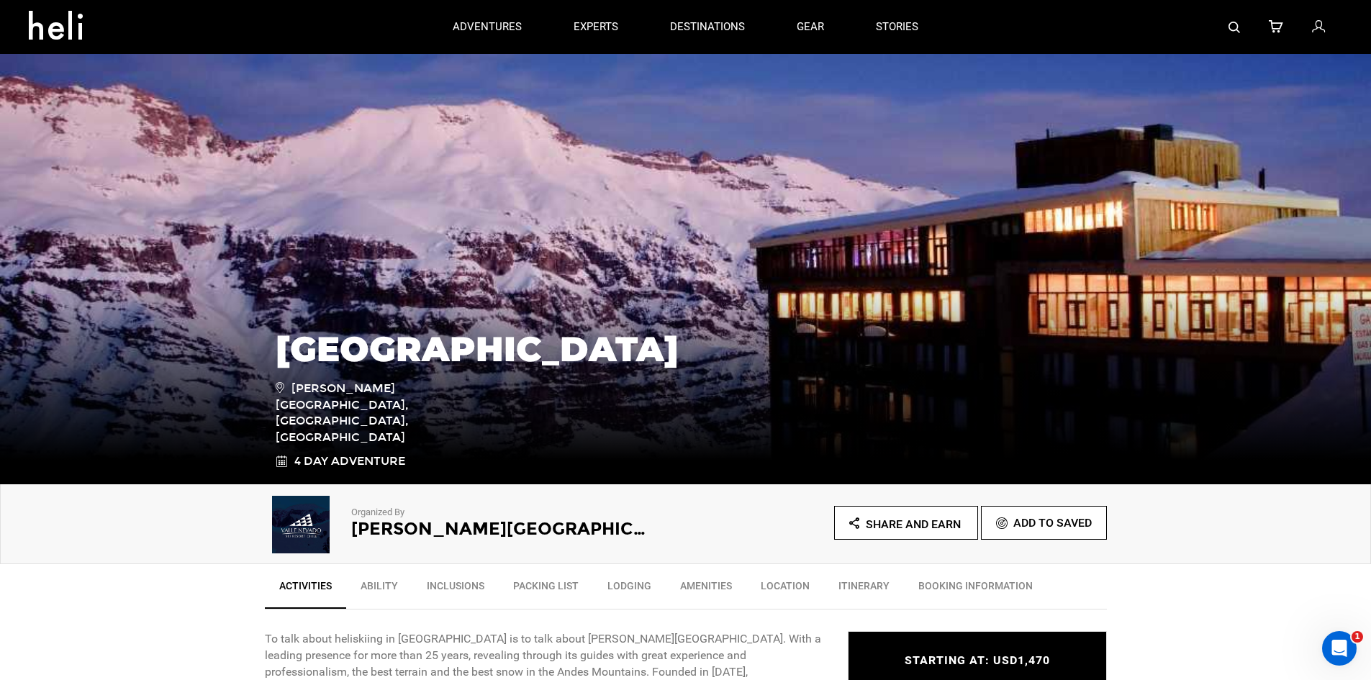
type input "nevado"
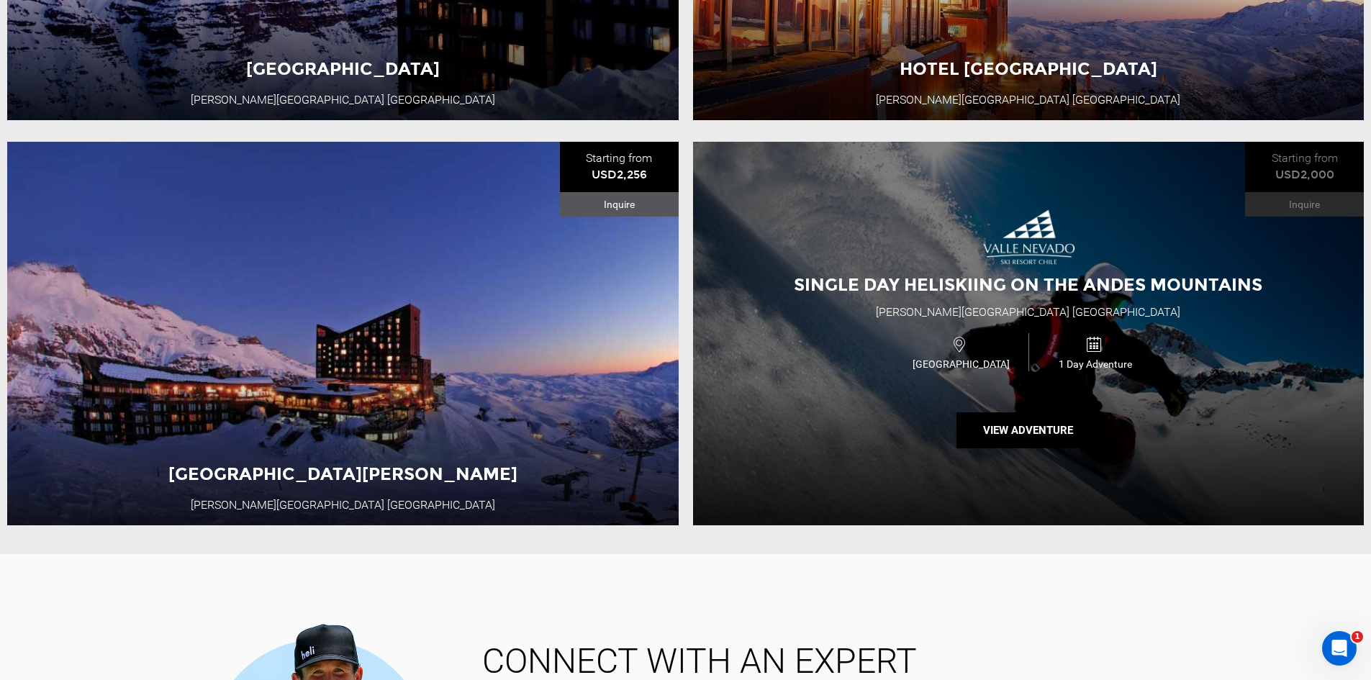
scroll to position [504, 0]
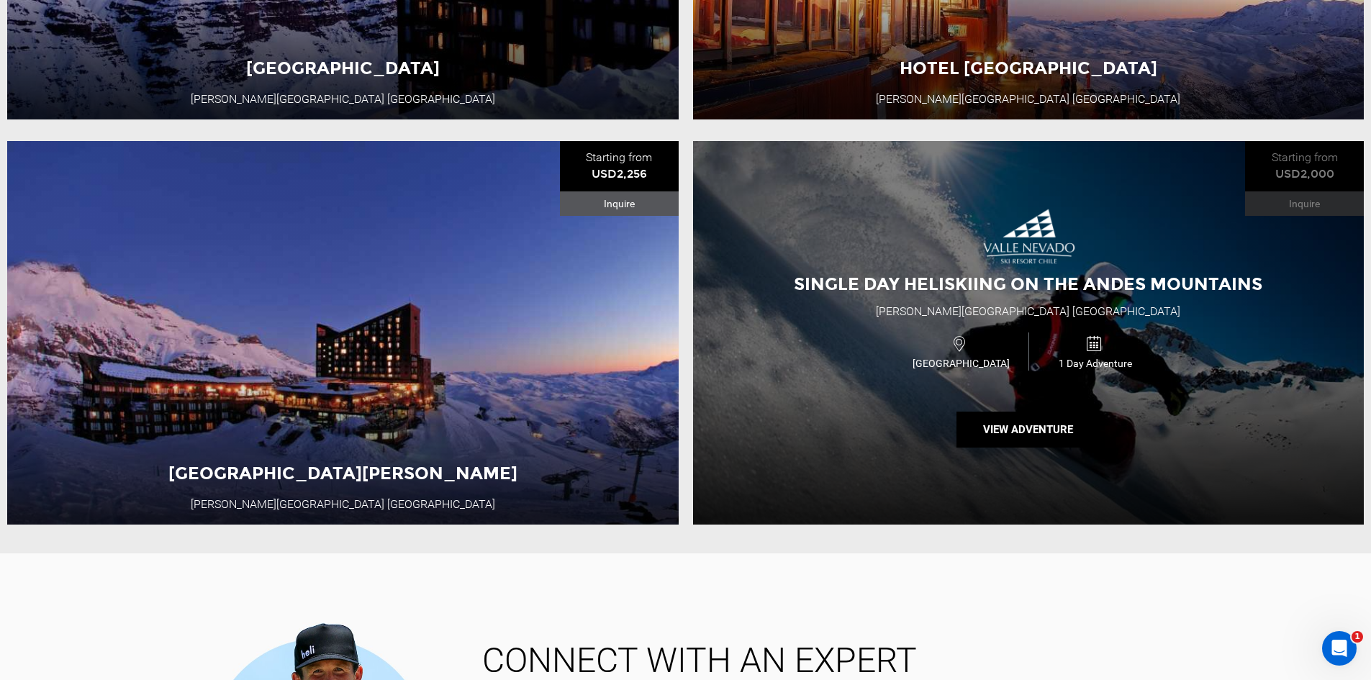
click at [896, 333] on div "Chile 1 Day Adventure" at bounding box center [1028, 351] width 403 height 48
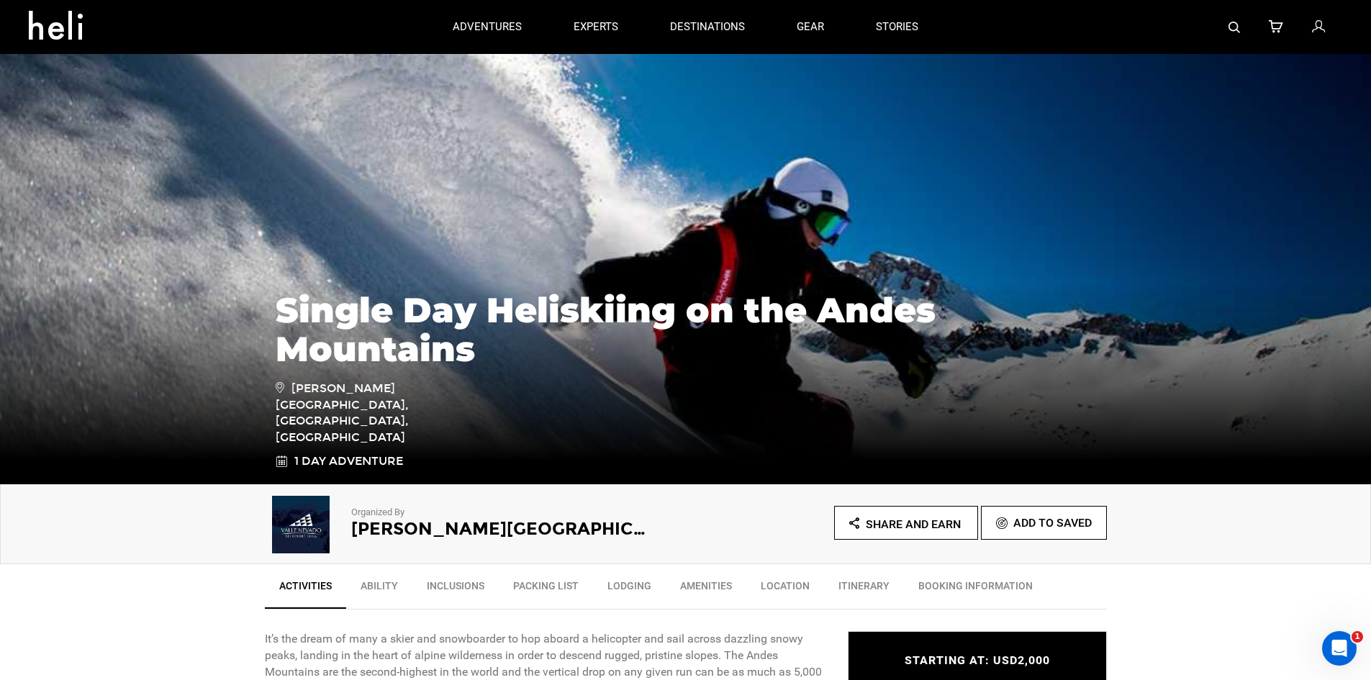
click at [1243, 31] on div at bounding box center [1143, 27] width 398 height 54
click at [1236, 28] on img at bounding box center [1234, 28] width 12 height 12
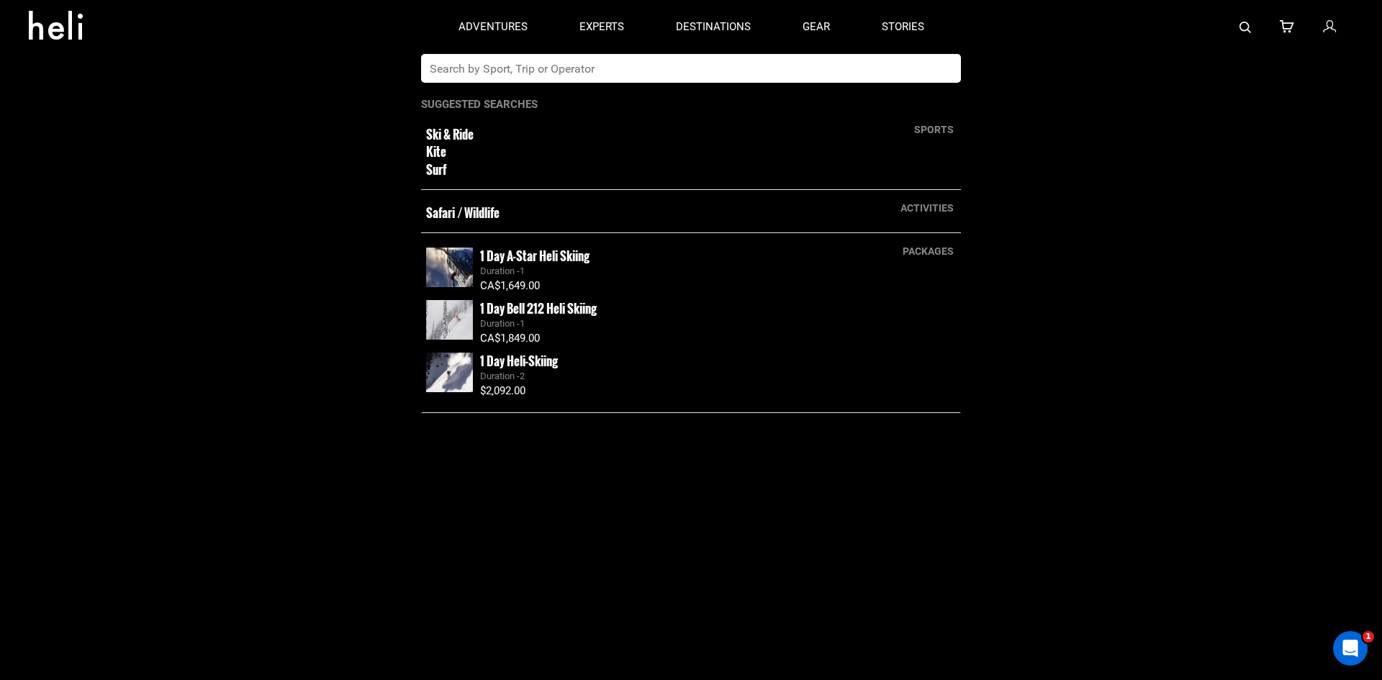
click at [801, 65] on input "text" at bounding box center [676, 68] width 510 height 29
type input "whitecap"
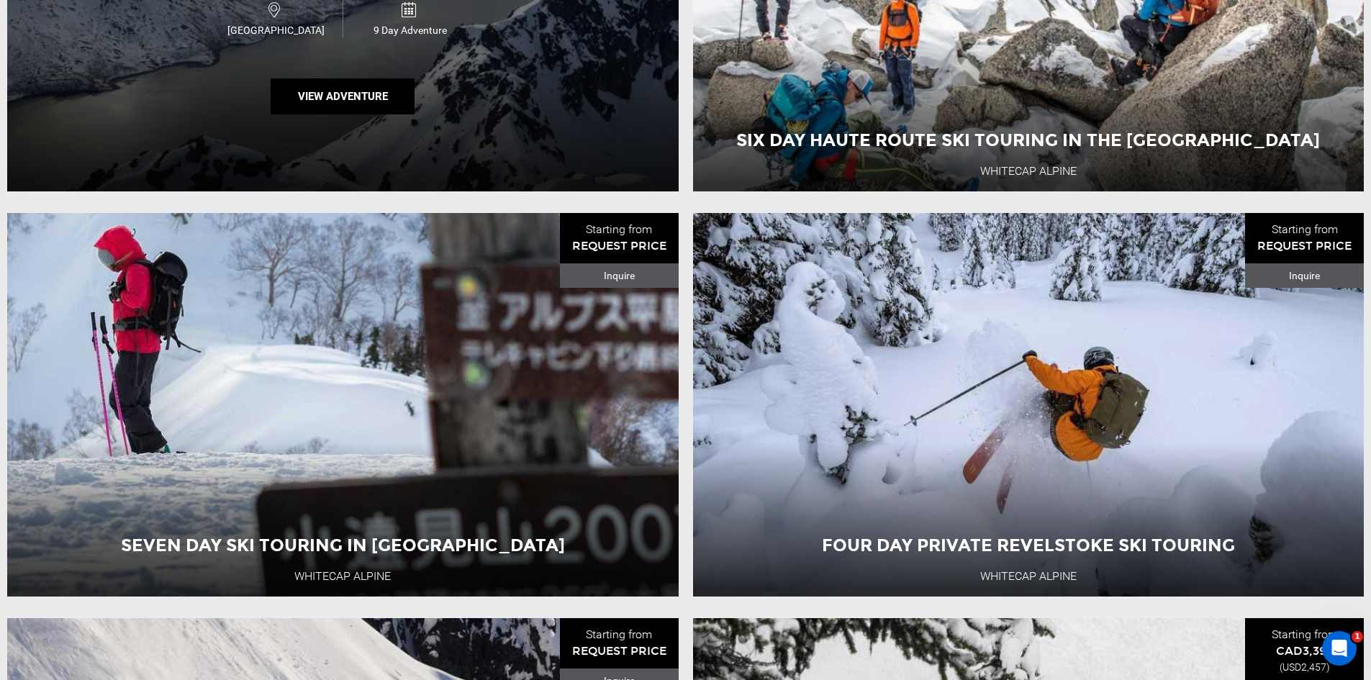
scroll to position [504, 0]
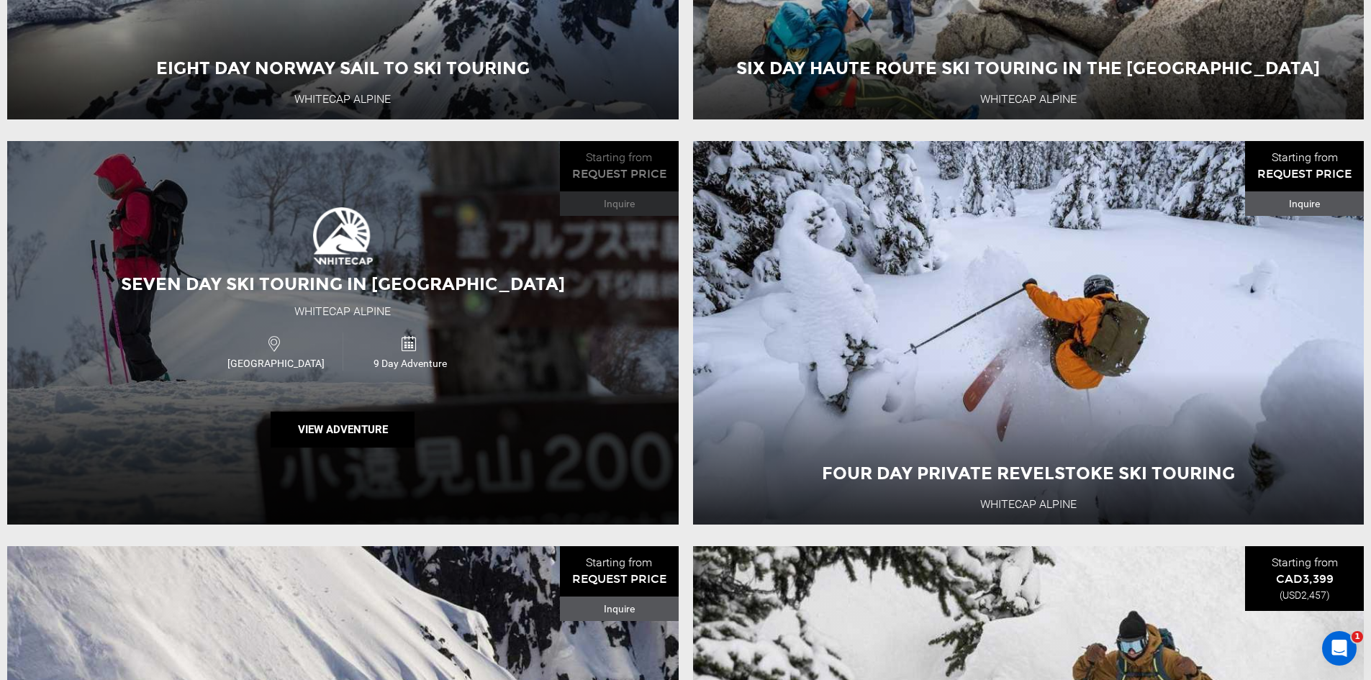
click at [394, 215] on div "Seven Day Ski Touring in [GEOGRAPHIC_DATA] Whitecap Alpine [GEOGRAPHIC_DATA] 9 …" at bounding box center [342, 333] width 671 height 384
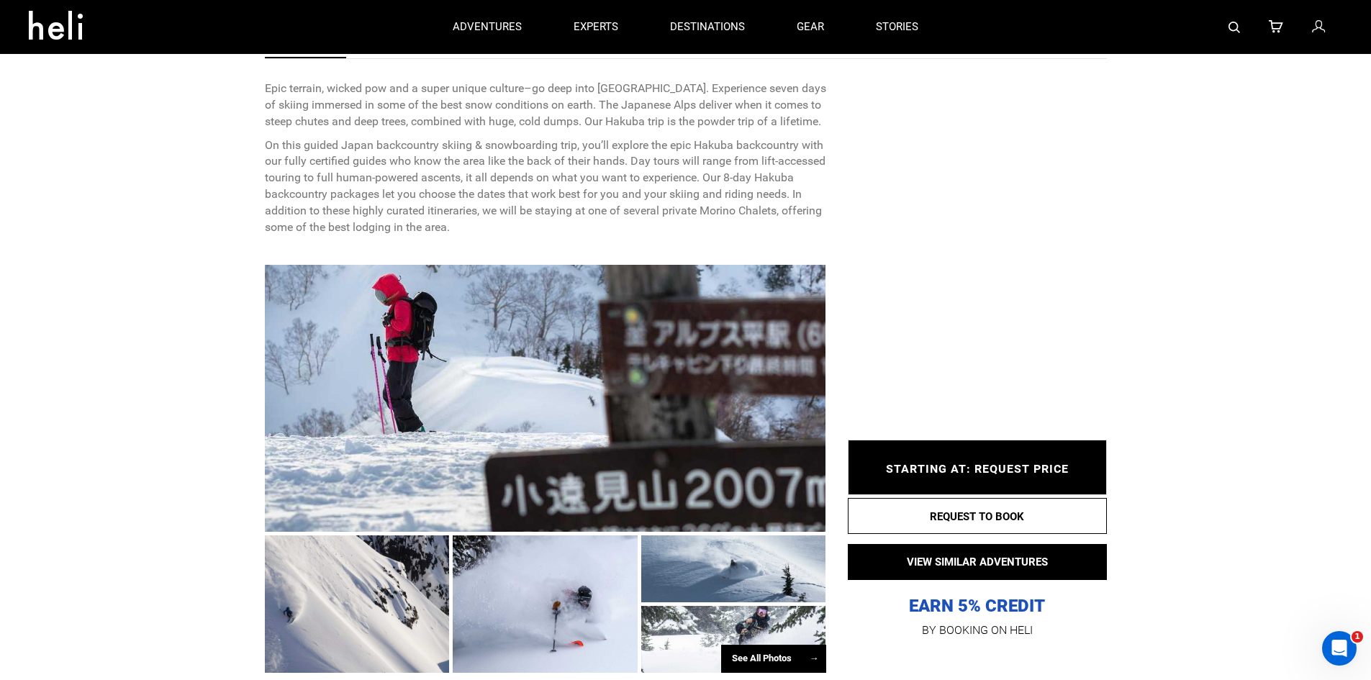
scroll to position [504, 0]
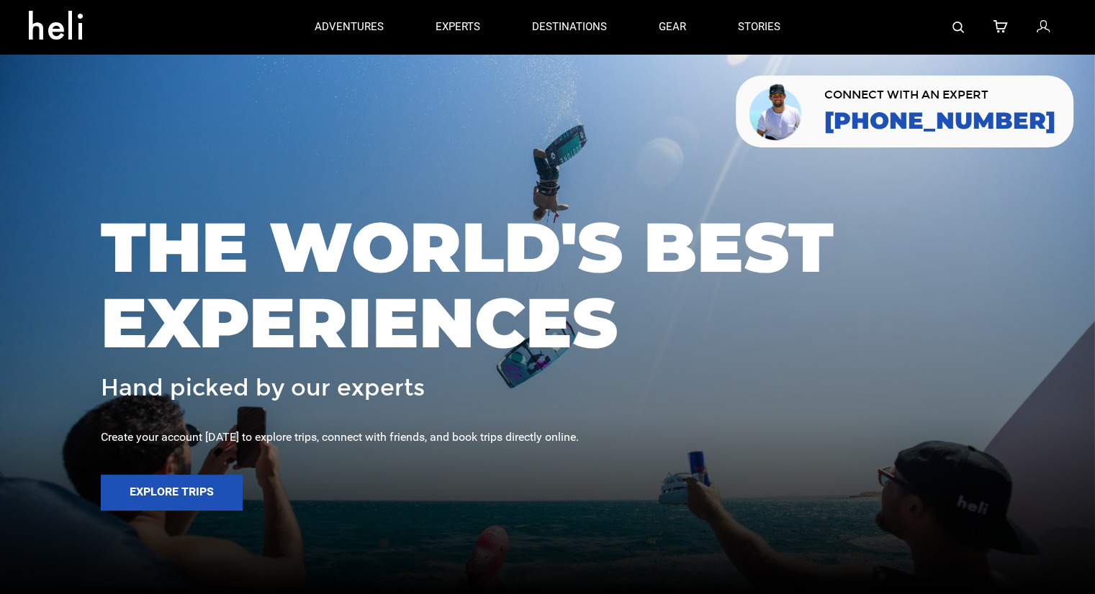
click at [961, 27] on img at bounding box center [958, 28] width 12 height 12
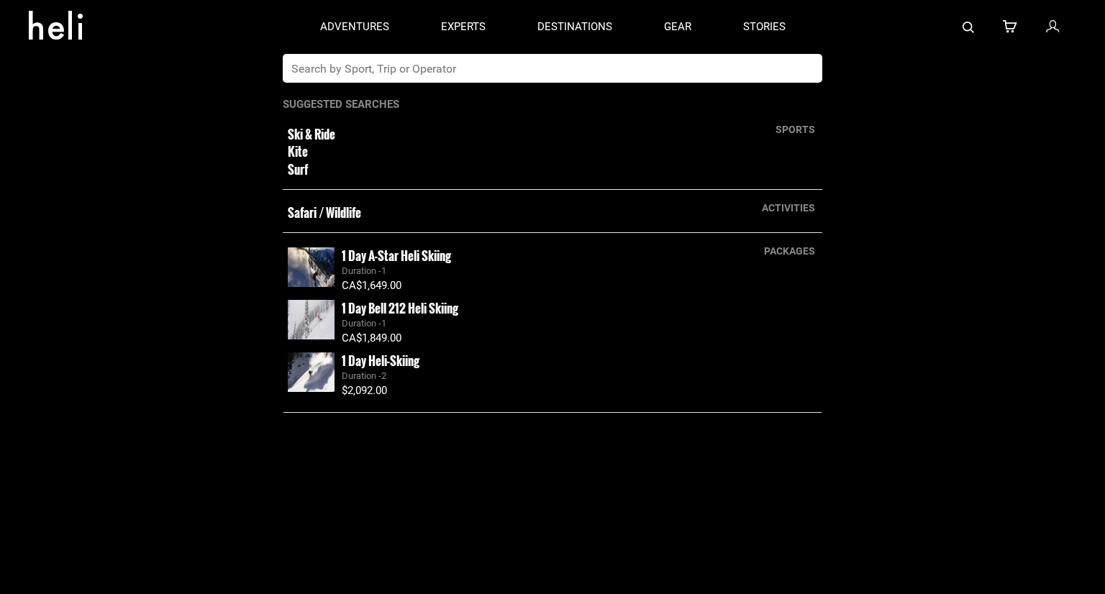
click at [627, 69] on input "text" at bounding box center [538, 68] width 510 height 29
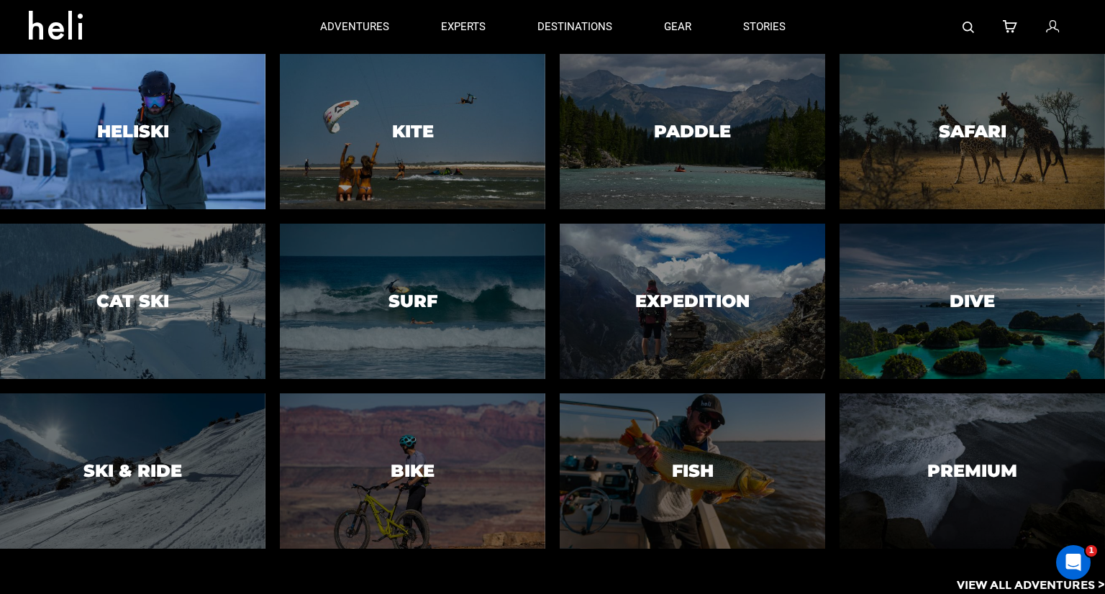
type input "new z"
click at [144, 133] on h3 "Heliski" at bounding box center [133, 131] width 72 height 19
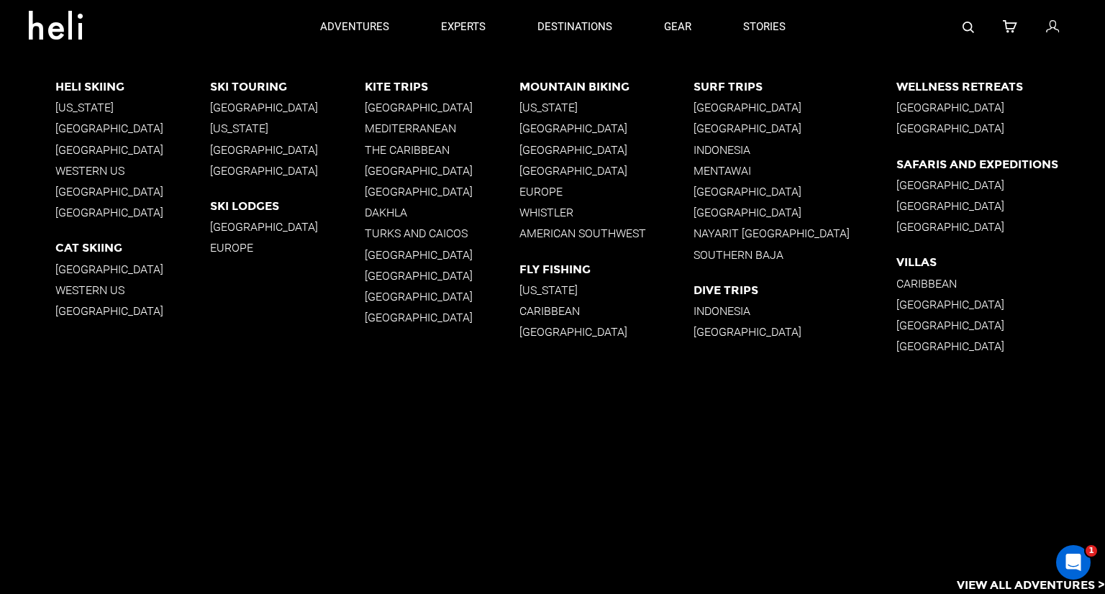
click at [78, 188] on p "[GEOGRAPHIC_DATA]" at bounding box center [132, 192] width 155 height 14
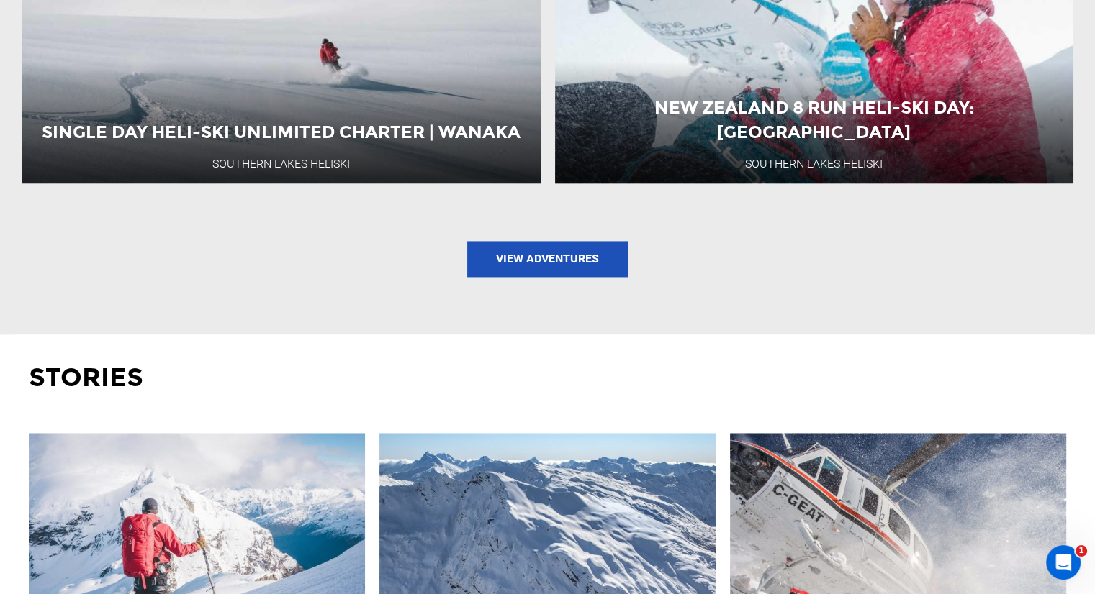
scroll to position [2159, 0]
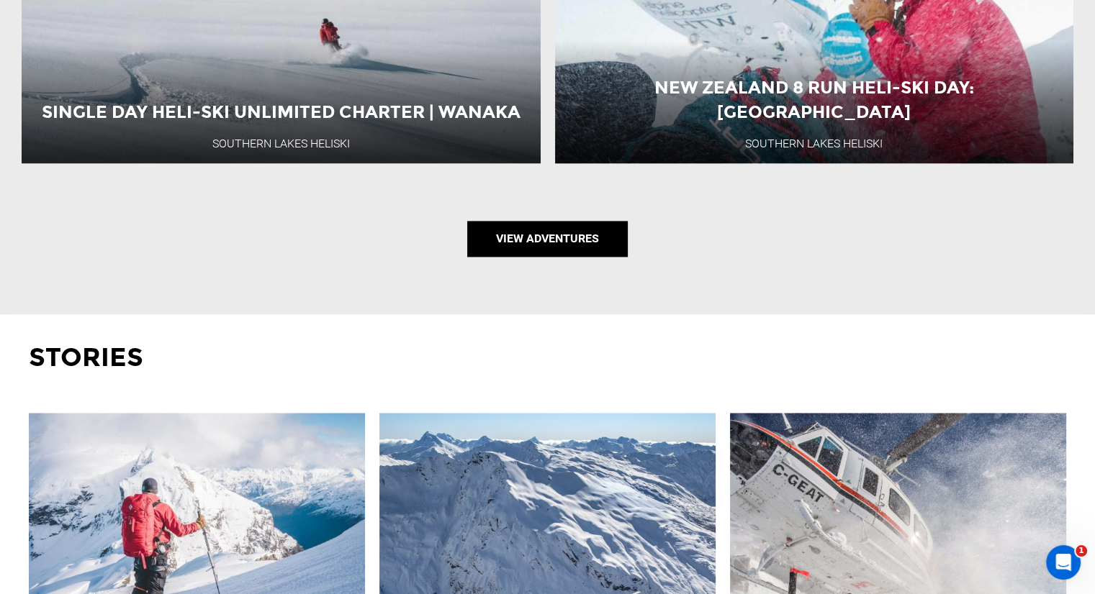
click at [540, 240] on link "View Adventures" at bounding box center [547, 239] width 160 height 36
type input "Heli Skiing"
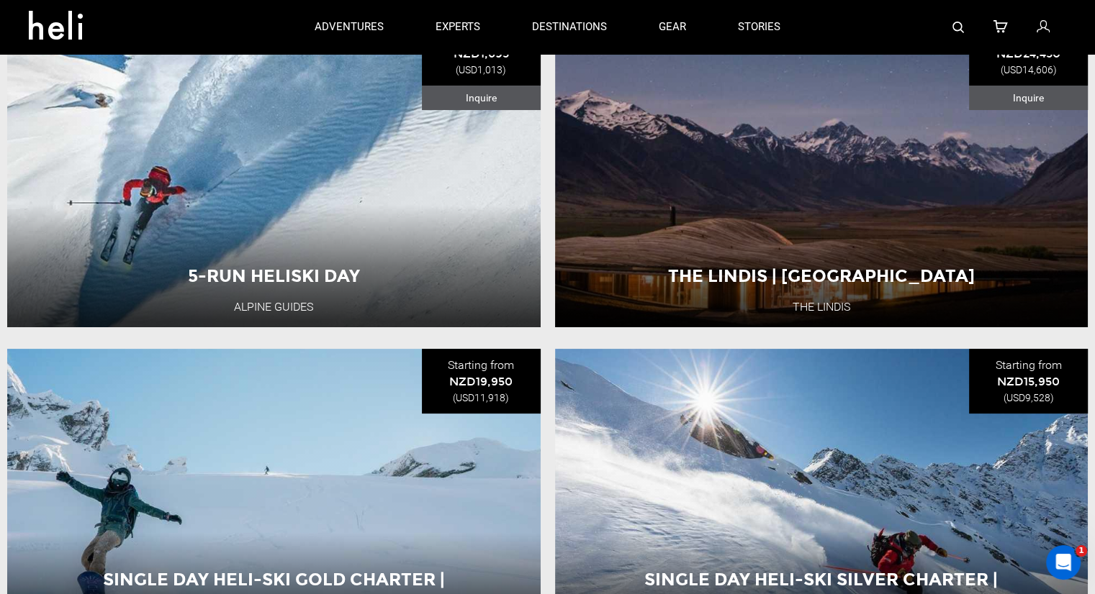
scroll to position [11, 0]
